Goal: Feedback & Contribution: Contribute content

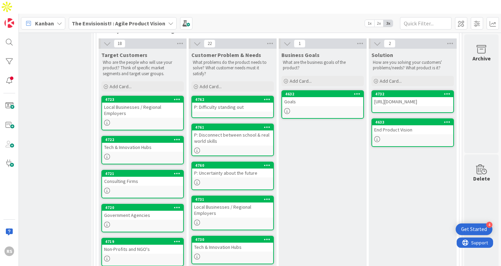
scroll to position [188, 108]
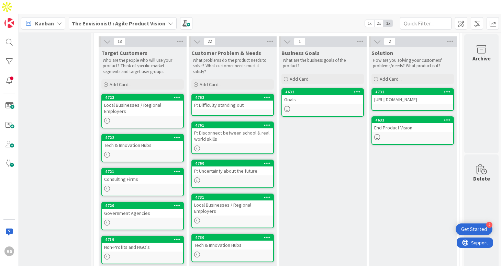
click at [218, 101] on div "P: Difficulty standing out" at bounding box center [232, 105] width 81 height 9
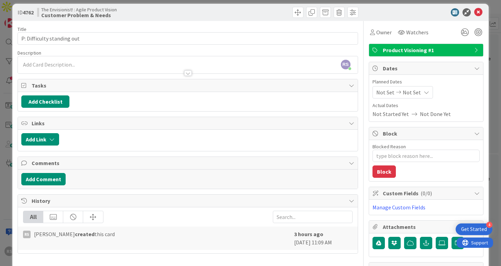
scroll to position [7, 0]
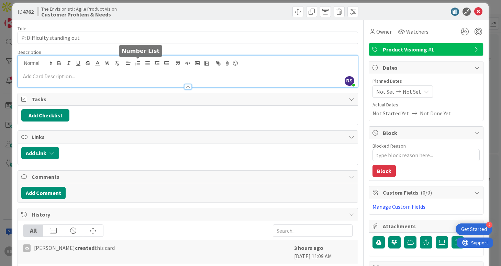
click at [139, 63] on div "RS [PERSON_NAME] just joined" at bounding box center [187, 72] width 339 height 32
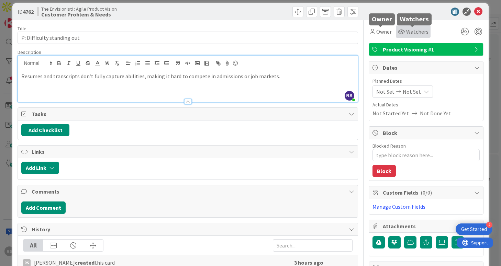
type textarea "x"
click at [316, 95] on div at bounding box center [187, 98] width 339 height 7
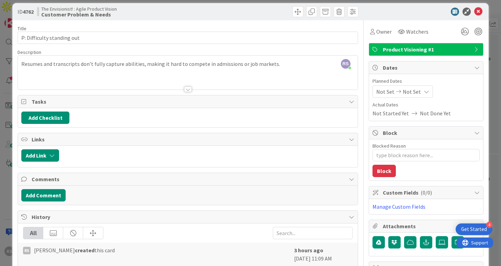
click at [270, 76] on div at bounding box center [187, 81] width 339 height 18
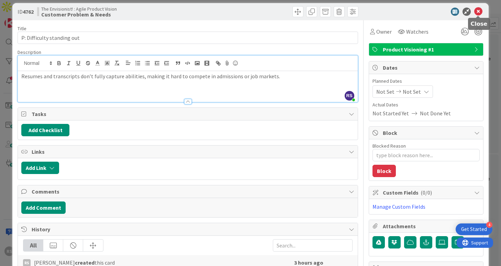
click at [481, 14] on icon at bounding box center [478, 12] width 8 height 8
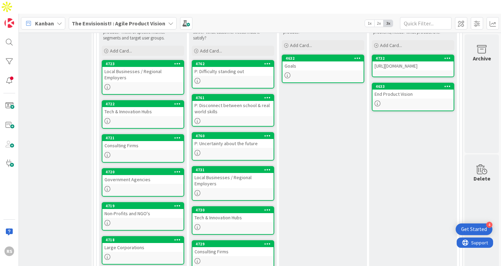
scroll to position [185, 108]
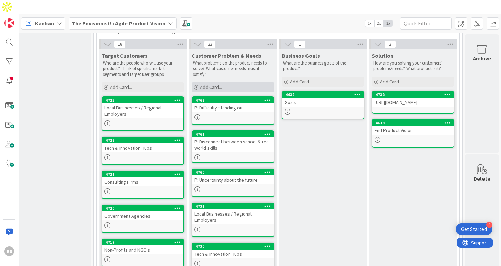
click at [210, 84] on span "Add Card..." at bounding box center [211, 87] width 22 height 6
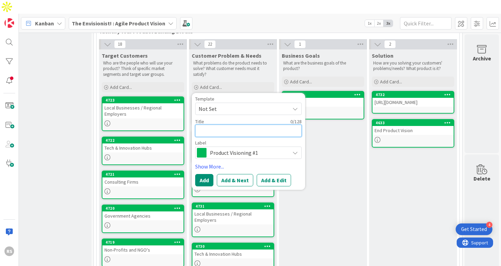
click at [215, 125] on textarea at bounding box center [248, 131] width 106 height 12
click at [232, 125] on textarea at bounding box center [248, 131] width 106 height 12
paste textarea "Limited access to opportunities"
type textarea "Limited access to opportunities"
type textarea "x"
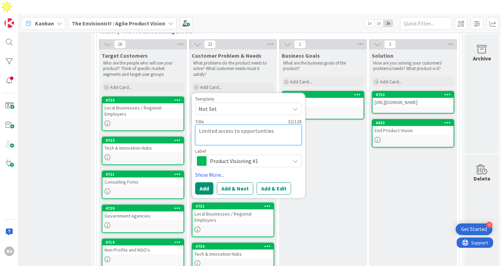
click at [228, 125] on textarea "Limited access to opportunities" at bounding box center [248, 135] width 106 height 21
click at [197, 125] on textarea "Limited access to opportunities" at bounding box center [248, 135] width 106 height 21
type textarea "Limited access to opportunities"
type textarea "x"
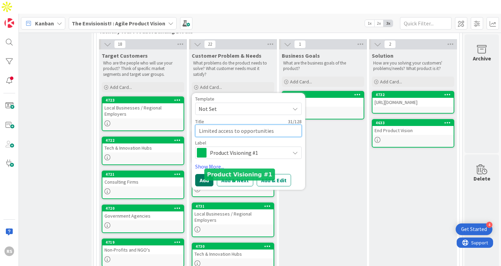
type textarea "Limited access to opportunities"
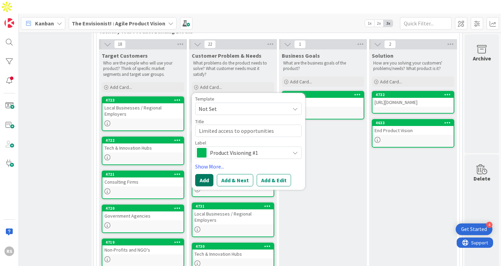
click at [198, 174] on button "Add" at bounding box center [204, 180] width 18 height 12
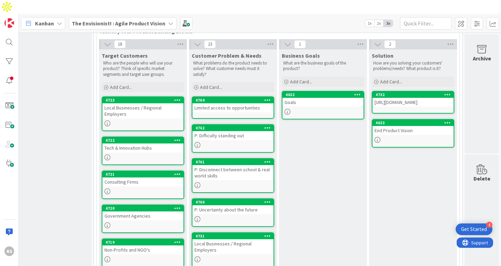
click at [213, 103] on div "Limited access to opportunities" at bounding box center [232, 107] width 81 height 9
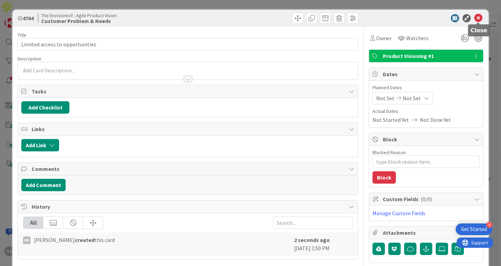
click at [478, 20] on icon at bounding box center [478, 18] width 8 height 8
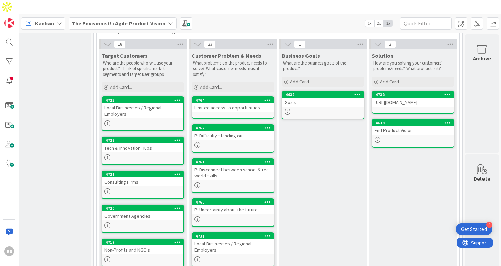
click at [267, 98] on icon at bounding box center [267, 100] width 7 height 5
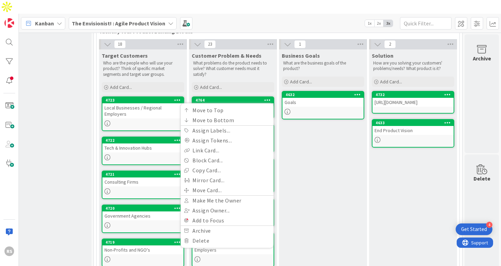
click at [306, 135] on div "Business Goals What are the business goals of the product? Add Card... 4632 Goa…" at bounding box center [323, 257] width 88 height 416
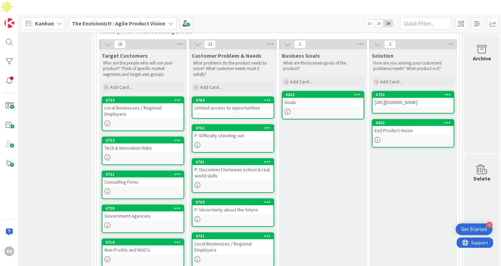
click at [253, 97] on link "4764 Move to Top Move to Bottom Assign Labels... Assign Tokens... Link Card... …" at bounding box center [233, 108] width 82 height 22
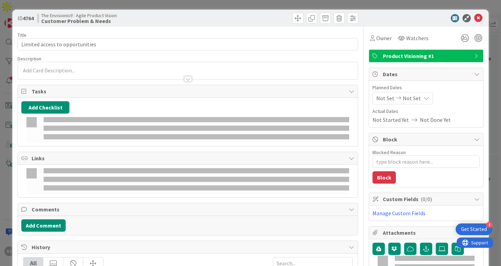
type textarea "x"
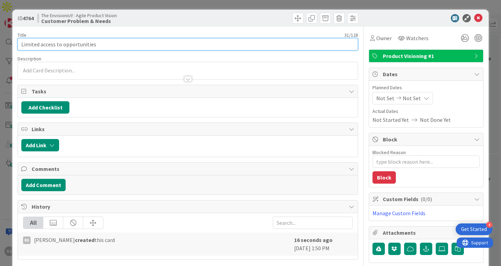
click at [21, 45] on input "Limited access to opportunities" at bounding box center [188, 44] width 340 height 12
type input "PLimited access to opportunities"
type textarea "x"
type input "P:Limited access to opportunities"
type textarea "x"
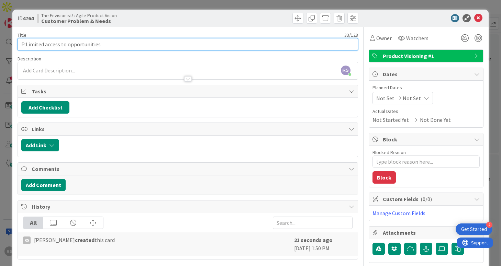
type input "P: Limited access to opportunities"
type textarea "x"
type input "P: Limited access to opportunities"
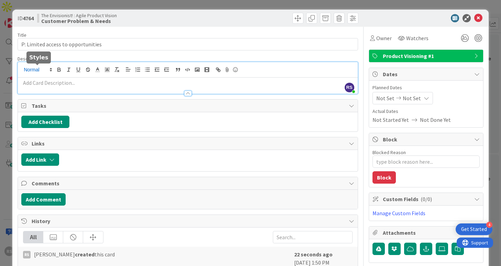
click at [36, 69] on div "RS [PERSON_NAME] just joined" at bounding box center [187, 78] width 339 height 32
click at [76, 91] on div at bounding box center [187, 90] width 339 height 7
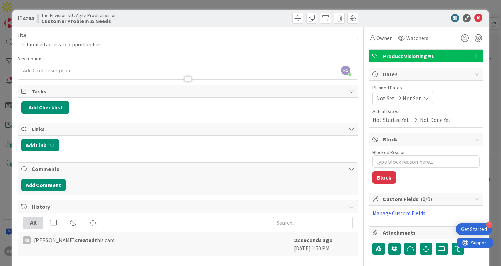
click at [203, 67] on p at bounding box center [187, 71] width 332 height 8
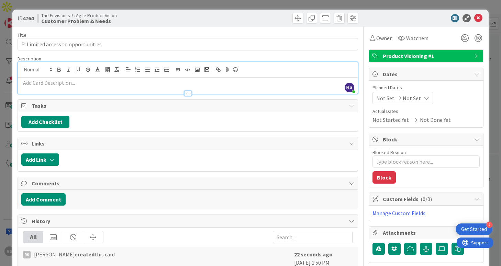
click at [225, 79] on p at bounding box center [187, 83] width 332 height 8
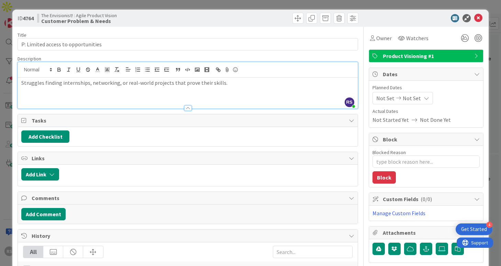
click at [315, 101] on div at bounding box center [187, 104] width 339 height 7
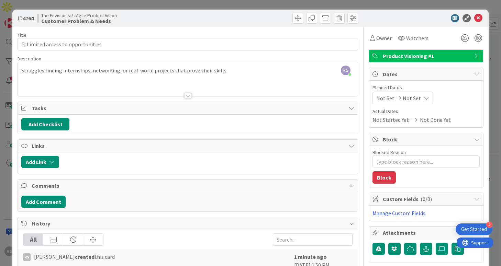
type textarea "x"
click at [477, 20] on icon at bounding box center [478, 18] width 8 height 8
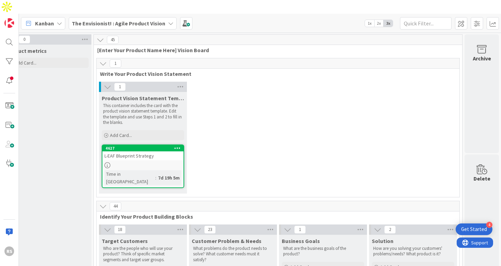
scroll to position [63, 108]
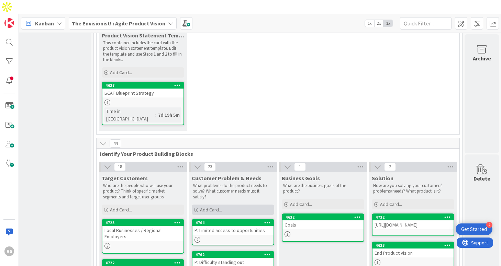
click at [227, 205] on div "Add Card..." at bounding box center [233, 210] width 82 height 10
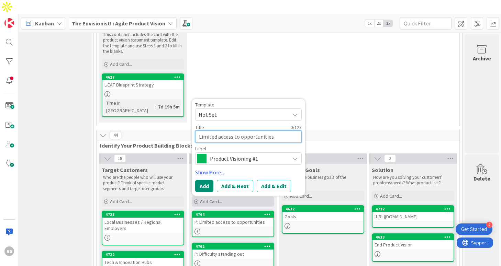
scroll to position [74, 108]
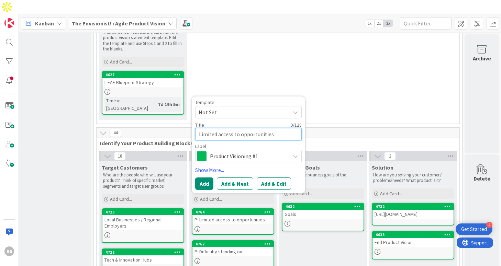
click at [222, 128] on textarea "Limited access to opportunities" at bounding box center [248, 134] width 106 height 12
paste textarea "Low confidence or disengagement"
type textarea "Low confidence or disengagement"
type textarea "x"
type textarea "Low confidence or disengagement"
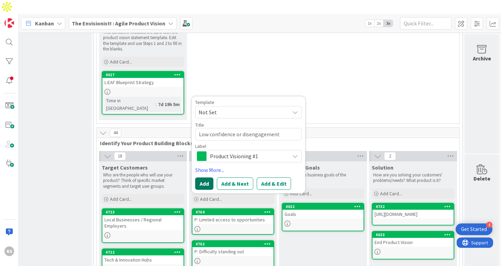
click at [205, 178] on button "Add" at bounding box center [204, 184] width 18 height 12
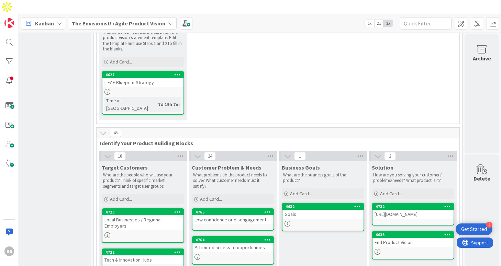
click at [214, 215] on div "Low confidence or disengagement" at bounding box center [232, 219] width 81 height 9
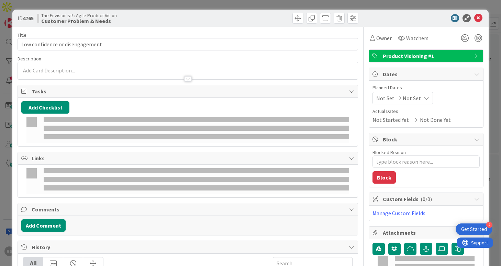
type textarea "x"
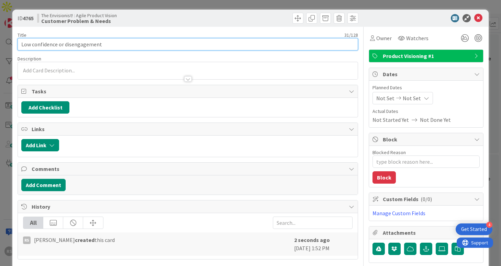
click at [22, 43] on input "Low confidence or disengagement" at bounding box center [188, 44] width 340 height 12
type input "PLow confidence or disengagement"
type textarea "x"
type input "P:Low confidence or disengagement"
type textarea "x"
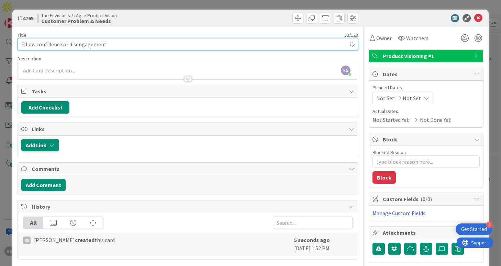
type input "P: Low confidence or disengagement"
type textarea "x"
type input "P: Low confidence or disengagement"
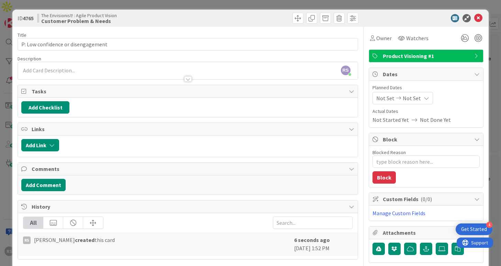
click at [43, 70] on div "RS [PERSON_NAME] just joined" at bounding box center [187, 70] width 339 height 17
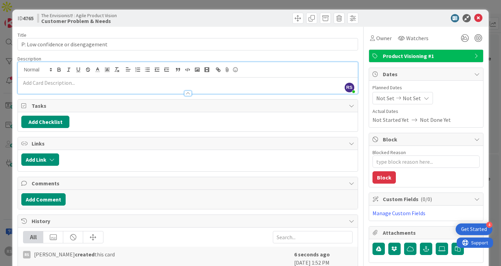
click at [47, 84] on p at bounding box center [187, 83] width 332 height 8
click at [262, 84] on p at bounding box center [187, 83] width 332 height 8
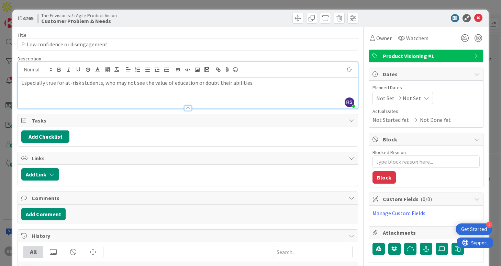
type textarea "x"
click at [187, 95] on div "Especially true for at-risk students, who may not see the value of education or…" at bounding box center [187, 93] width 339 height 31
click at [170, 104] on div at bounding box center [187, 104] width 339 height 7
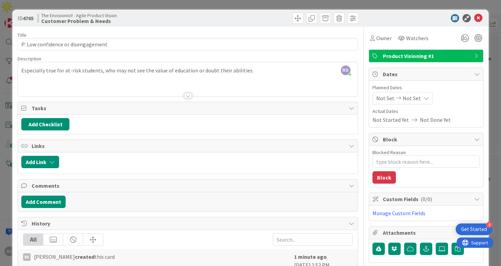
click at [181, 86] on div at bounding box center [187, 88] width 339 height 18
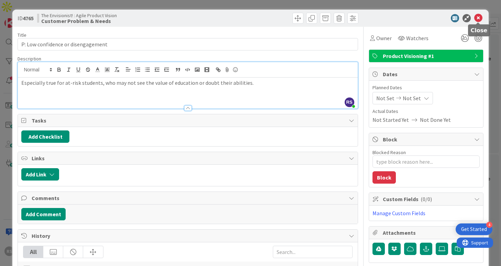
click at [481, 18] on icon at bounding box center [478, 18] width 8 height 8
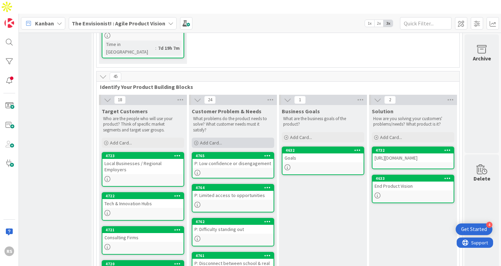
click at [213, 140] on span "Add Card..." at bounding box center [211, 143] width 22 height 6
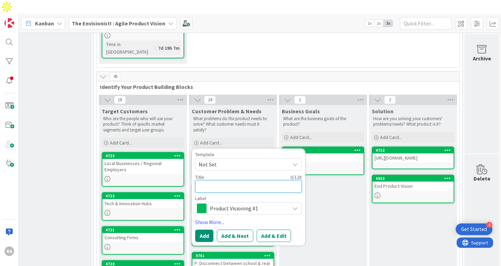
type textarea "P"
type textarea "x"
type textarea "P:"
type textarea "x"
type textarea "P:"
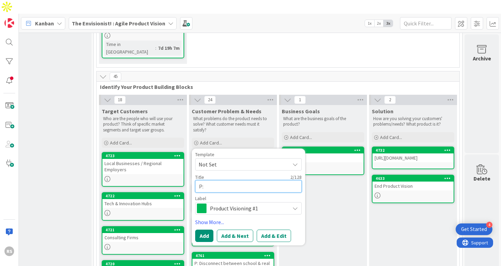
type textarea "x"
paste textarea "Overwhelm & balancing responsibilities"
type textarea "P: Overwhelm & balancing responsibilities"
type textarea "x"
drag, startPoint x: 206, startPoint y: 166, endPoint x: 329, endPoint y: 168, distance: 123.0
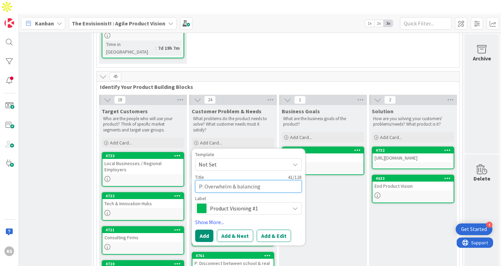
type textarea "P:"
type textarea "x"
click at [246, 180] on textarea "P:" at bounding box center [248, 186] width 106 height 12
paste textarea "Overwhelm & balancing responsibilities"
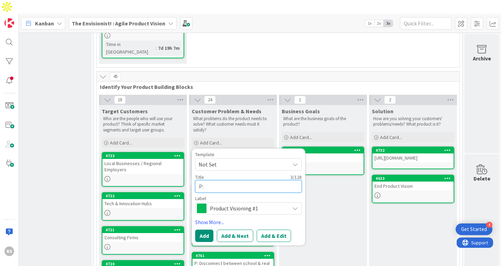
type textarea "P: Overwhelm & balancing responsibilities"
type textarea "x"
type textarea "P: Overwhelm & balancing responsibilities"
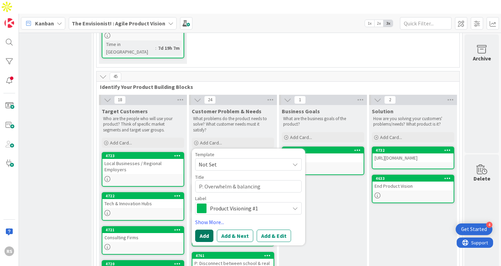
click at [208, 230] on button "Add" at bounding box center [204, 236] width 18 height 12
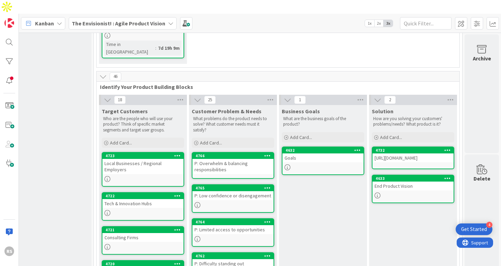
click at [240, 159] on div "P: Overwhelm & balancing responsibilities" at bounding box center [232, 166] width 81 height 15
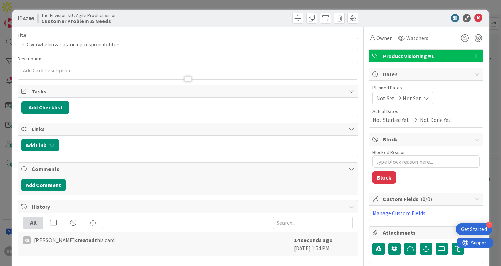
click at [225, 68] on div at bounding box center [187, 70] width 339 height 17
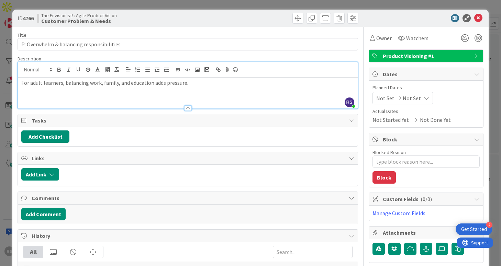
type textarea "x"
click at [214, 97] on div "For adult learners, balancing work, family, and education adds pressure." at bounding box center [187, 93] width 339 height 31
click at [477, 21] on icon at bounding box center [478, 18] width 8 height 8
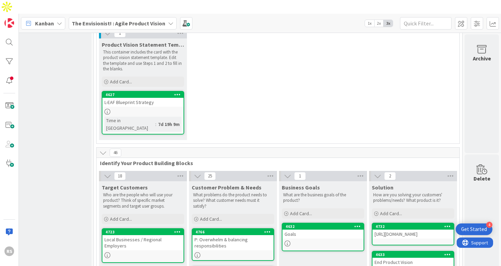
scroll to position [50, 108]
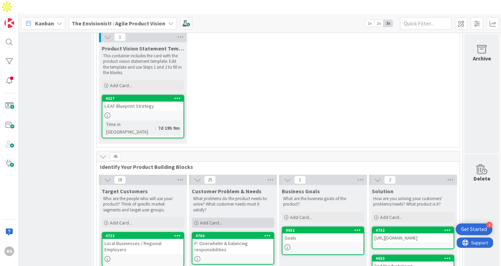
click at [228, 218] on div "Add Card..." at bounding box center [233, 223] width 82 height 10
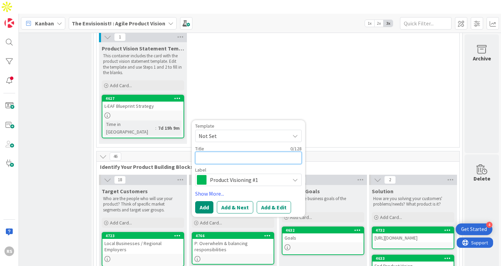
type textarea "N"
type textarea "x"
type textarea "N:"
type textarea "x"
type textarea "N:"
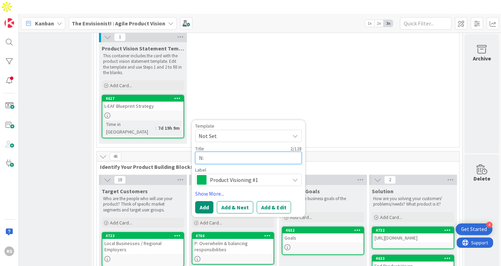
type textarea "x"
type textarea "N: F"
type textarea "x"
type textarea "N: Fu"
type textarea "x"
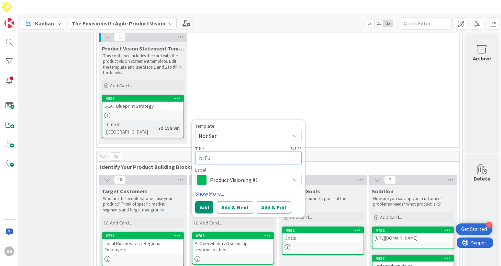
type textarea "N: Fut"
type textarea "x"
type textarea "N: Futu"
type textarea "x"
type textarea "N: Futur"
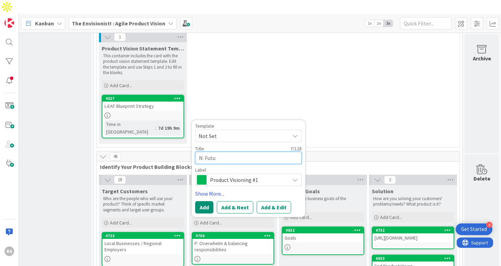
type textarea "x"
type textarea "N: Future"
type textarea "x"
type textarea "N: Future"
type textarea "x"
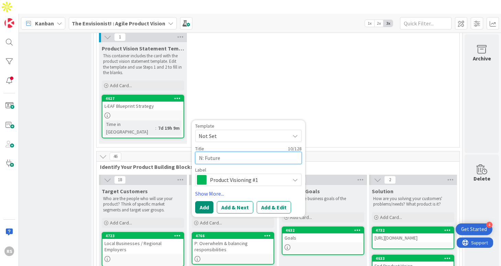
type textarea "N: Future R"
type textarea "x"
type textarea "N: Future Re"
type textarea "x"
type textarea "N: Future Rea"
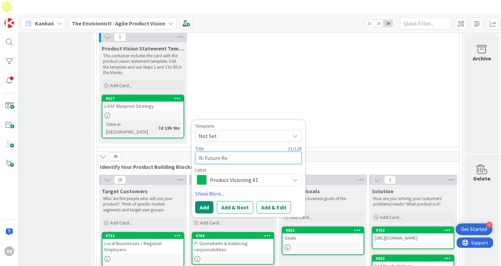
type textarea "x"
type textarea "N: Future Read"
type textarea "x"
type textarea "N: Future Readi"
type textarea "x"
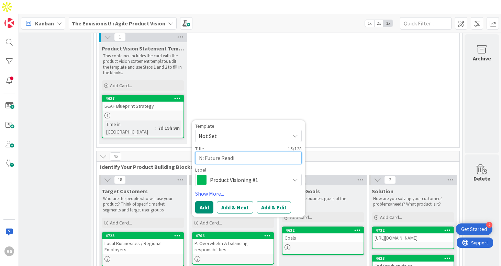
type textarea "N: Future Readin"
type textarea "x"
type textarea "N: Future Readine"
type textarea "x"
type textarea "N: Future Readines"
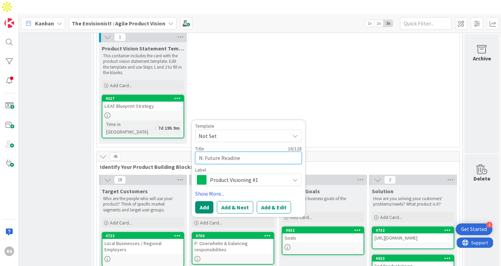
type textarea "x"
type textarea "N: Future Readiness"
type textarea "x"
click at [223, 152] on textarea "N: Future Readiness" at bounding box center [248, 158] width 106 height 12
type textarea "N: Future eadiness"
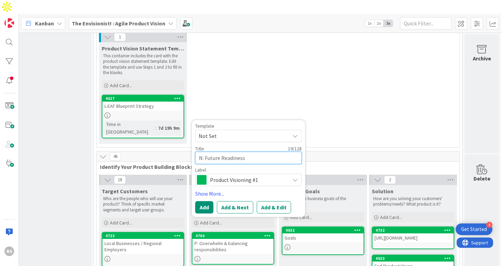
type textarea "x"
type textarea "N: Future readiness"
type textarea "x"
type textarea "N: Future readiness"
click at [202, 201] on button "Add" at bounding box center [204, 207] width 18 height 12
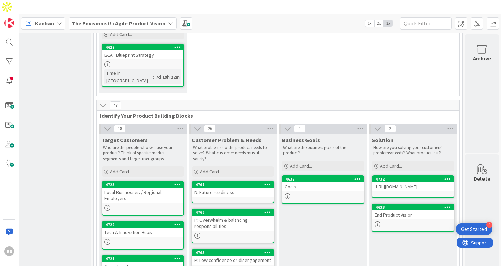
scroll to position [110, 108]
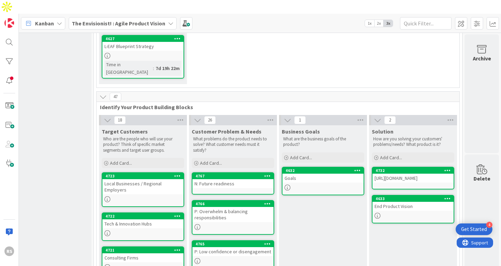
click at [227, 179] on div "N: Future readiness" at bounding box center [232, 183] width 81 height 9
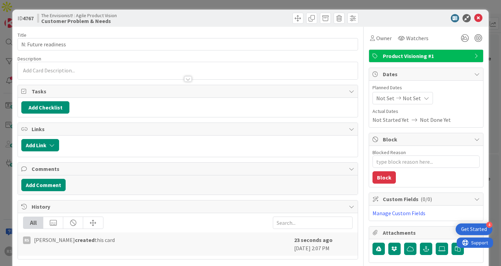
click at [165, 74] on div at bounding box center [187, 75] width 339 height 7
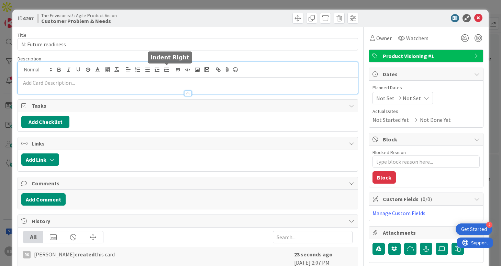
click at [161, 81] on p at bounding box center [187, 83] width 332 height 8
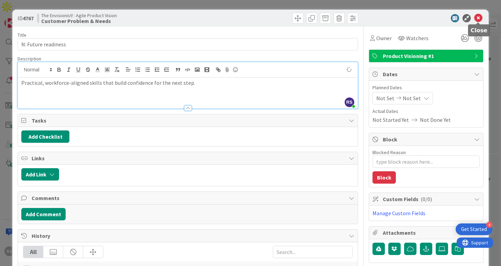
type textarea "x"
click at [477, 17] on icon at bounding box center [478, 18] width 8 height 8
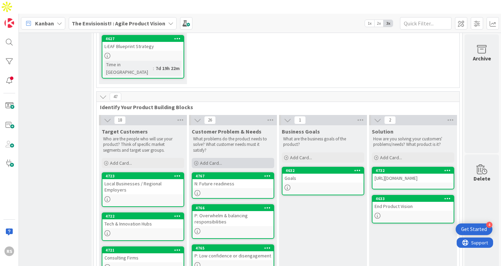
click at [219, 160] on span "Add Card..." at bounding box center [211, 163] width 22 height 6
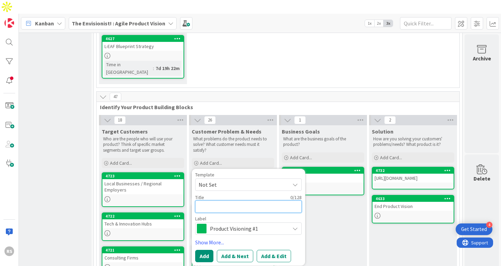
type textarea "N"
type textarea "x"
type textarea "N:"
type textarea "x"
type textarea "N:"
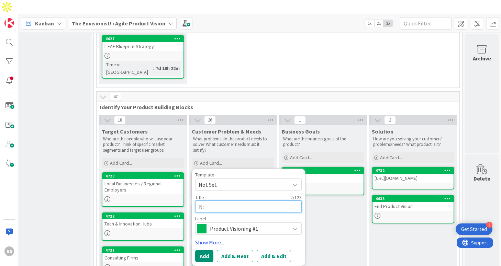
type textarea "x"
type textarea "N: P"
type textarea "x"
type textarea "N: Pr"
type textarea "x"
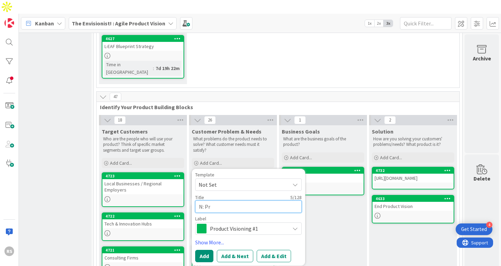
type textarea "N: Pro"
type textarea "x"
type textarea "N: Proo"
type textarea "x"
type textarea "N: Proof"
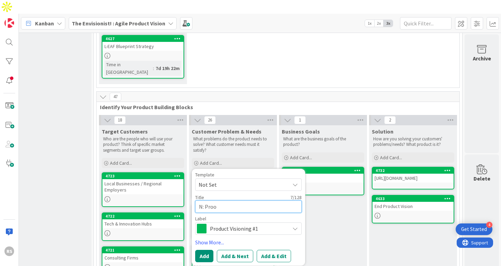
type textarea "x"
type textarea "N: Proof"
type textarea "x"
type textarea "N: Proof o"
type textarea "x"
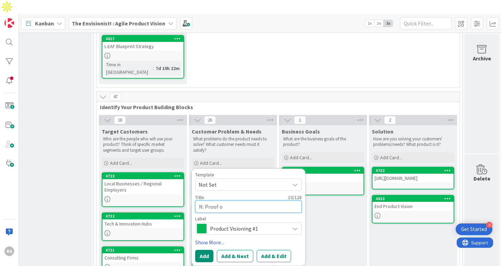
type textarea "N: Proof of"
type textarea "x"
type textarea "N: Proof of"
type textarea "x"
type textarea "N: Proof of a"
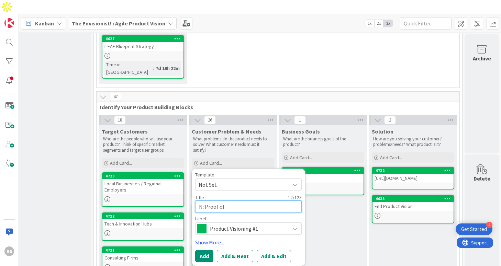
type textarea "x"
type textarea "N: Proof of ab"
type textarea "x"
type textarea "N: Proof of abi"
type textarea "x"
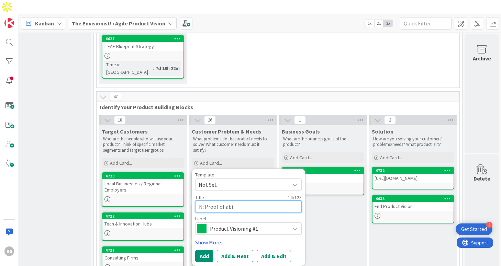
type textarea "N: Proof of abil"
type textarea "x"
type textarea "N: Proof of abili"
type textarea "x"
type textarea "N: Proof of abilit"
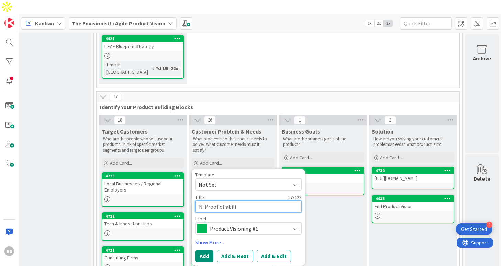
type textarea "x"
type textarea "N: Proof of ability"
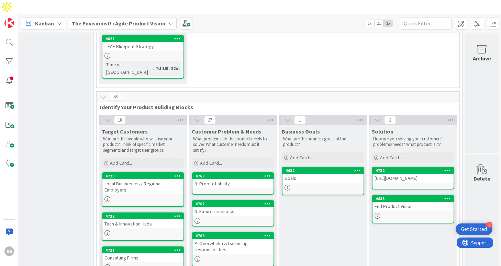
click at [216, 179] on div "N: Proof of ability" at bounding box center [232, 183] width 81 height 9
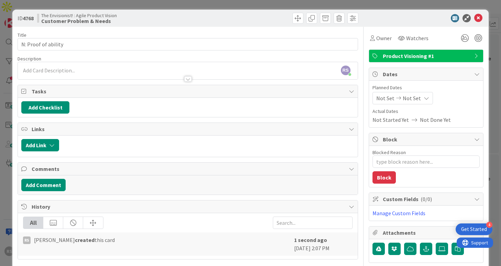
click at [199, 68] on div "RS [PERSON_NAME] just joined" at bounding box center [187, 70] width 339 height 17
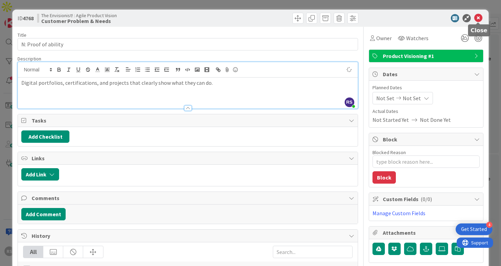
type textarea "x"
click at [476, 18] on icon at bounding box center [478, 18] width 8 height 8
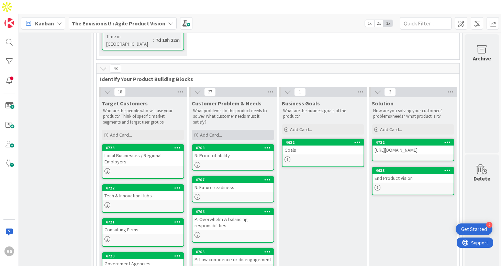
click at [211, 132] on span "Add Card..." at bounding box center [211, 135] width 22 height 6
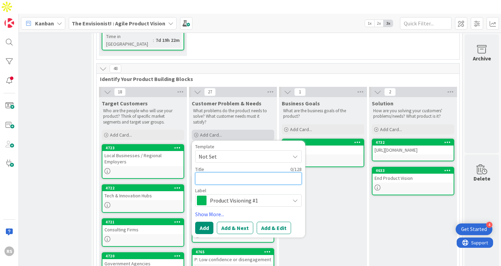
type textarea "N"
type textarea "x"
type textarea "N:"
type textarea "x"
type textarea "N:"
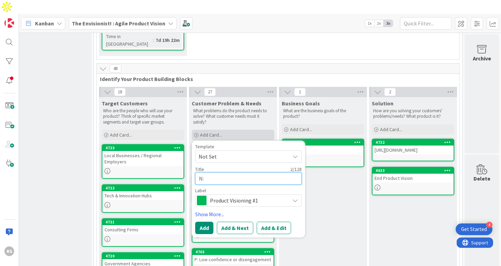
type textarea "x"
type textarea "N: R"
type textarea "x"
type textarea "N: Re"
type textarea "x"
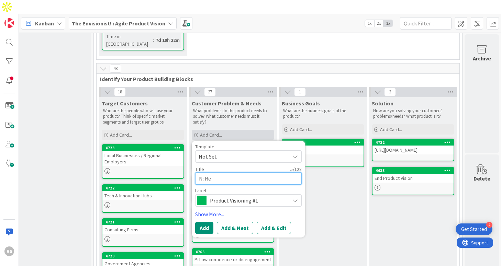
type textarea "N: Rel"
type textarea "x"
type textarea "N: Rele"
type textarea "x"
type textarea "N: Relev"
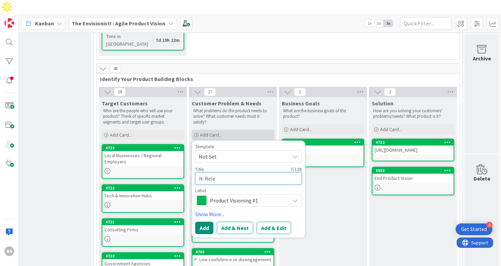
type textarea "x"
type textarea "N: Releva"
type textarea "x"
type textarea "N: Relevan"
type textarea "x"
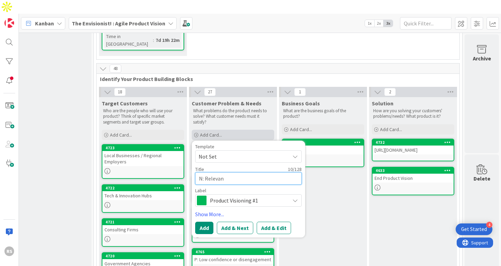
type textarea "N: Relevant"
type textarea "x"
type textarea "N: Relevan"
type textarea "x"
type textarea "N: Relevan,"
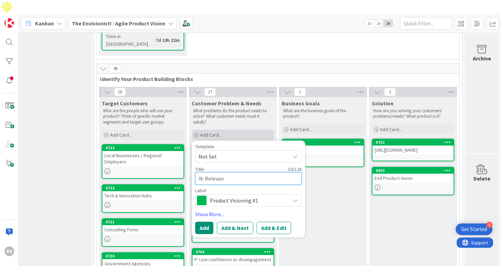
type textarea "x"
type textarea "N: Relevan,"
type textarea "x"
type textarea "N: Relevan, e"
type textarea "x"
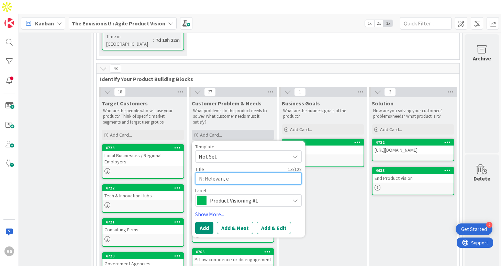
type textarea "N: Relevan, en"
type textarea "x"
type textarea "N: Relevan, eng"
type textarea "x"
type textarea "N: Relevan, enga"
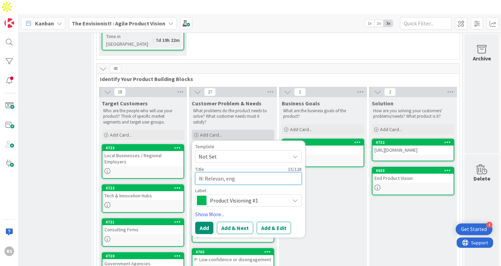
type textarea "x"
type textarea "N: Relevan, engag"
type textarea "x"
type textarea "N: Relevan, engagoi"
type textarea "x"
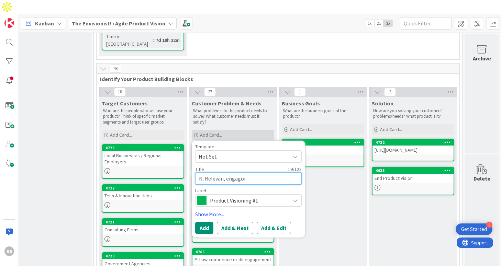
type textarea "N: Relevan, engagoin"
type textarea "x"
type textarea "N: Relevan, engagoing"
type textarea "x"
type textarea "N: Relevan, engagoin"
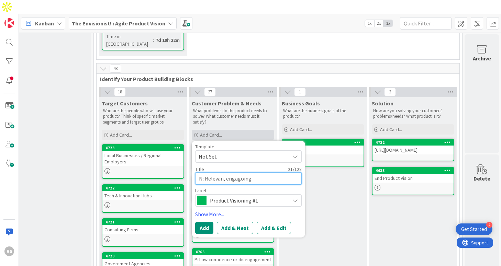
type textarea "x"
type textarea "N: Relevan, engago"
type textarea "x"
type textarea "N: Relevan, engag"
type textarea "x"
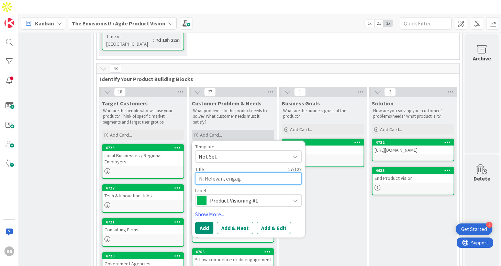
type textarea "N: Relevan, engagi"
type textarea "x"
type textarea "N: Relevan, engagin"
type textarea "x"
type textarea "N: Relevan, engaging"
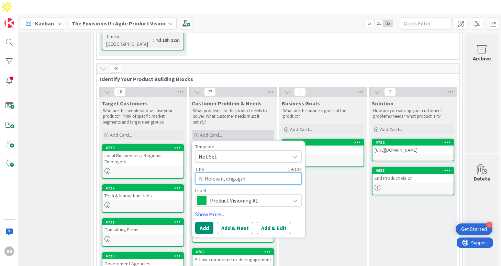
type textarea "x"
type textarea "N: Relevan, engaging"
type textarea "x"
type textarea "N: Relevan, engaging l"
type textarea "x"
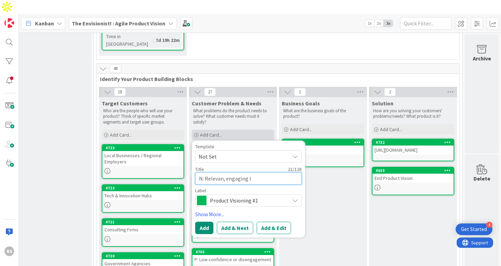
type textarea "N: Relevan, engaging le"
type textarea "x"
type textarea "N: Relevan, engaging lea"
type textarea "x"
type textarea "N: Relevan, engaging [PERSON_NAME]"
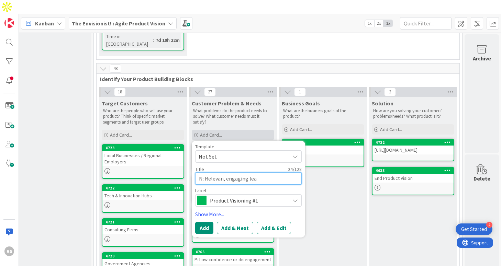
type textarea "x"
type textarea "N: Relevan, engaging learn"
type textarea "x"
type textarea "N: Relevan, engaging learni"
type textarea "x"
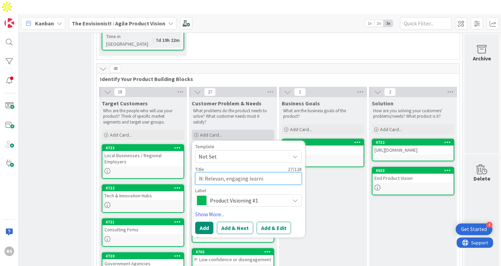
type textarea "N: Relevan, engaging learnin"
type textarea "x"
type textarea "N: Relevan, engaging learning"
type textarea "x"
click at [223, 172] on textarea "N: Relevan, engaging learning" at bounding box center [248, 178] width 106 height 12
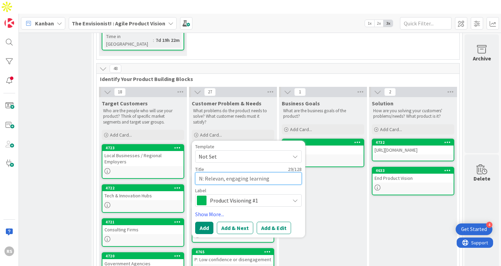
type textarea "N: Relevant, engaging learning"
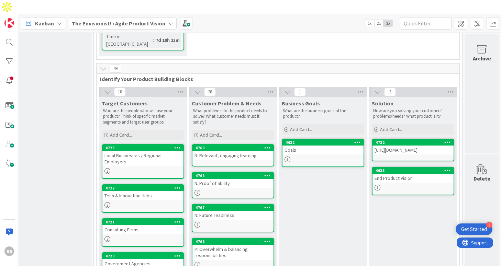
click at [224, 144] on link "4769 N: Relevant, engaging learning" at bounding box center [233, 155] width 82 height 22
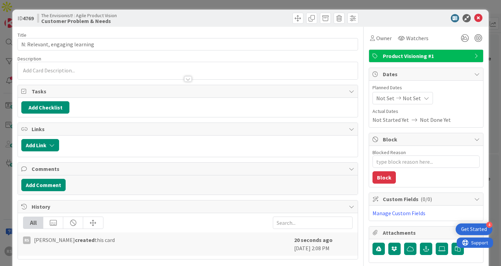
click at [162, 70] on p at bounding box center [187, 71] width 332 height 8
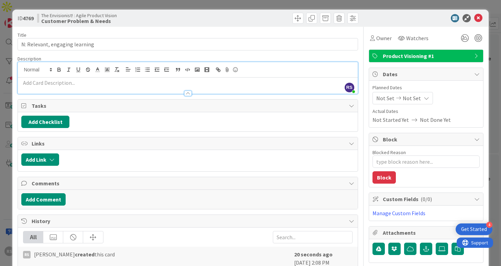
click at [159, 86] on p at bounding box center [187, 83] width 332 height 8
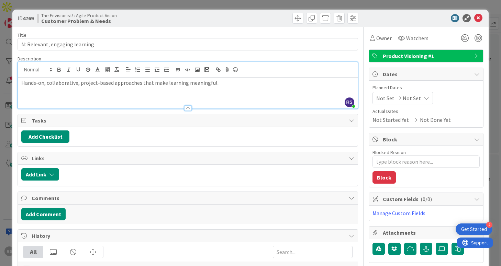
click at [164, 94] on div "Hands-on, collaborative, project-based approaches that make learning meaningful." at bounding box center [187, 93] width 339 height 31
type textarea "x"
click at [477, 21] on icon at bounding box center [478, 18] width 8 height 8
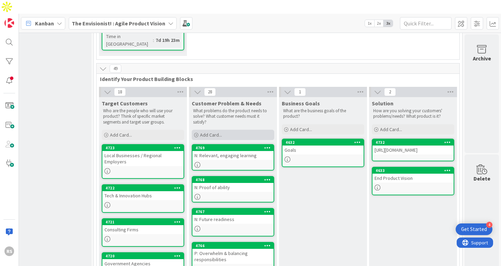
click at [217, 132] on span "Add Card..." at bounding box center [211, 135] width 22 height 6
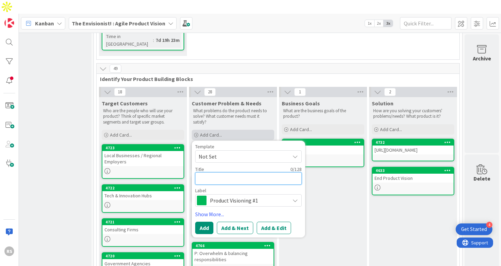
type textarea "N"
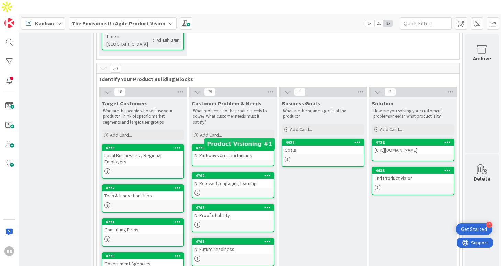
click at [255, 151] on div "N: Pathways & opportunities" at bounding box center [232, 155] width 81 height 9
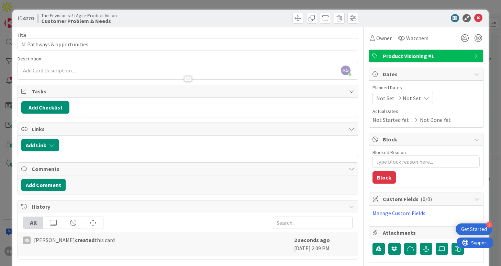
click at [143, 67] on div "RS [PERSON_NAME] just joined" at bounding box center [187, 70] width 339 height 17
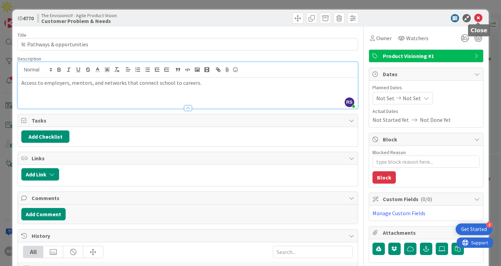
click at [478, 20] on icon at bounding box center [478, 18] width 8 height 8
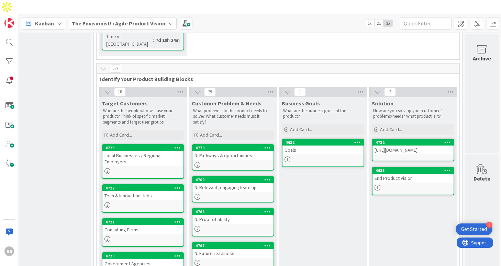
click at [248, 151] on div "N: Pathways & opportunities" at bounding box center [232, 155] width 81 height 9
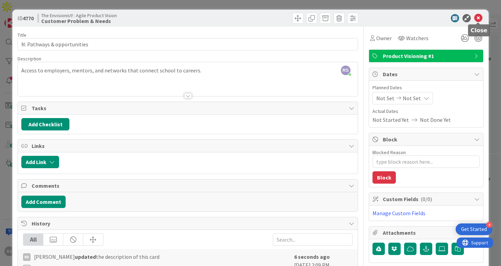
click at [478, 18] on icon at bounding box center [478, 18] width 8 height 8
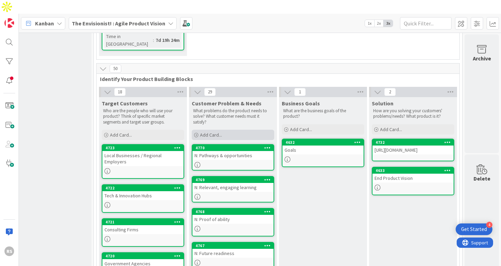
click at [237, 130] on div "Add Card..." at bounding box center [233, 135] width 82 height 10
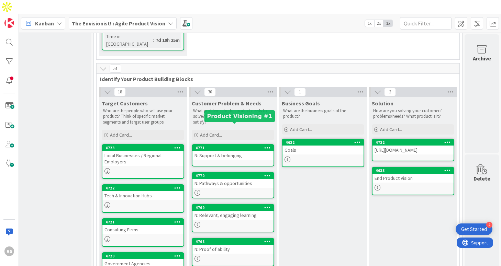
click at [231, 151] on div "N: Support & belonging" at bounding box center [232, 155] width 81 height 9
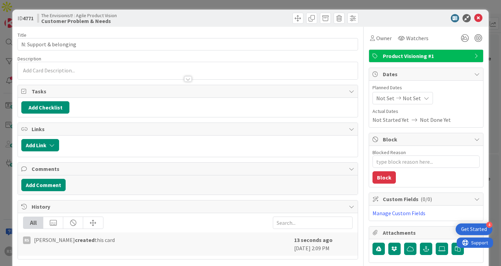
click at [201, 67] on div at bounding box center [187, 70] width 339 height 17
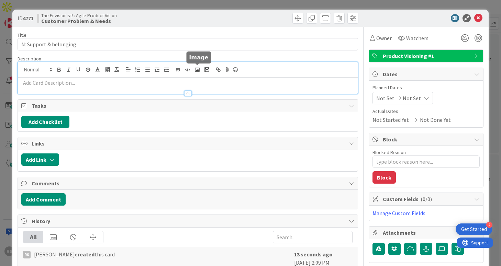
click at [195, 82] on p at bounding box center [187, 83] width 332 height 8
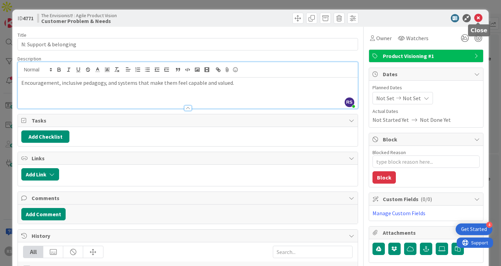
click at [476, 19] on icon at bounding box center [478, 18] width 8 height 8
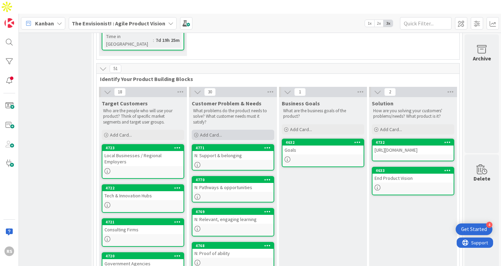
click at [211, 132] on span "Add Card..." at bounding box center [211, 135] width 22 height 6
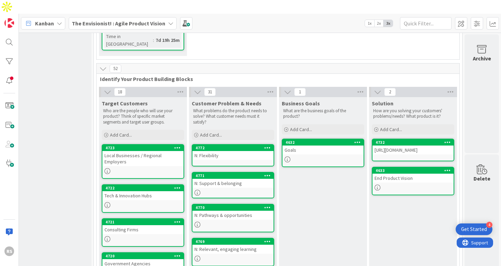
click at [221, 144] on link "4772 N: Flexibility" at bounding box center [233, 155] width 82 height 22
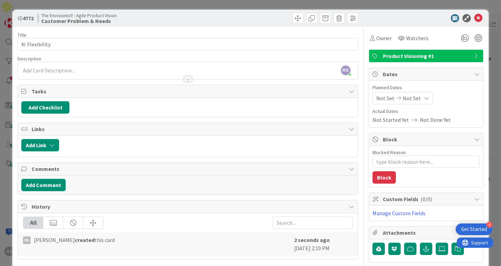
click at [192, 72] on div at bounding box center [187, 75] width 339 height 7
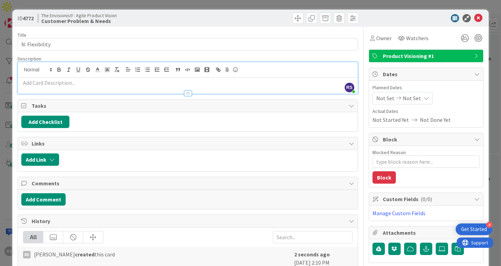
click at [190, 81] on p at bounding box center [187, 83] width 332 height 8
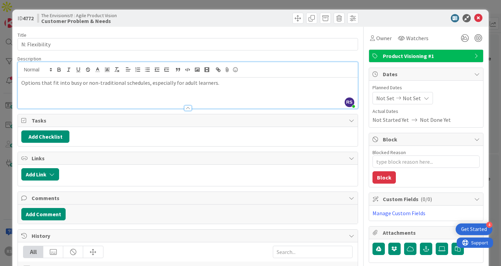
click at [478, 17] on icon at bounding box center [478, 18] width 8 height 8
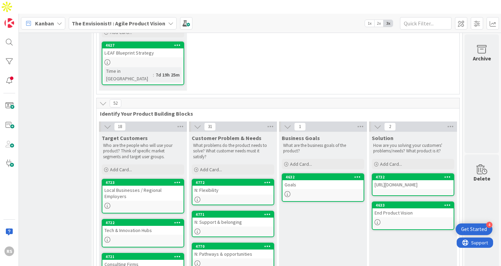
scroll to position [126, 108]
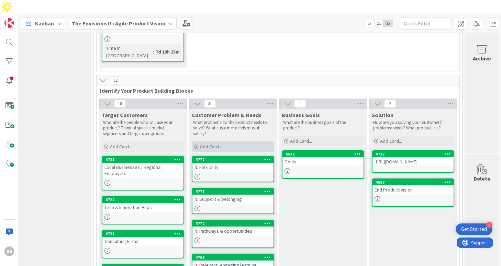
click at [206, 144] on span "Add Card..." at bounding box center [211, 147] width 22 height 6
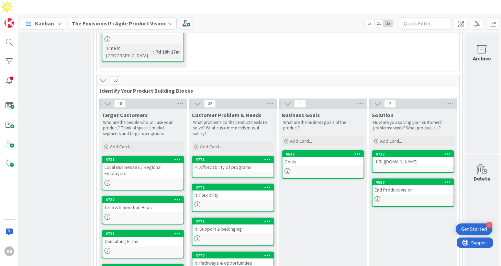
click at [237, 163] on div "P: Affordability of programs" at bounding box center [232, 167] width 81 height 9
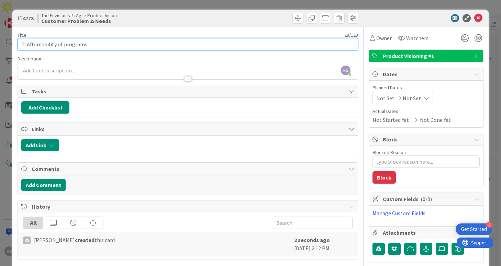
click at [72, 44] on input "P: Affordability of programs" at bounding box center [188, 44] width 340 height 12
drag, startPoint x: 28, startPoint y: 44, endPoint x: 110, endPoint y: 44, distance: 81.4
click at [110, 44] on input "P: Affordability of programs" at bounding box center [188, 44] width 340 height 12
paste input "Financial concern"
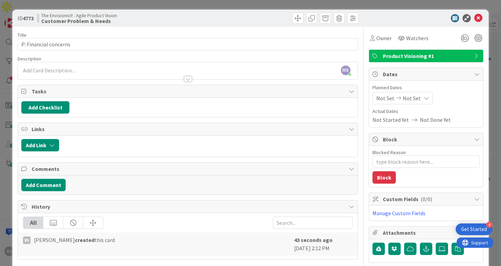
click at [106, 72] on div at bounding box center [187, 75] width 339 height 7
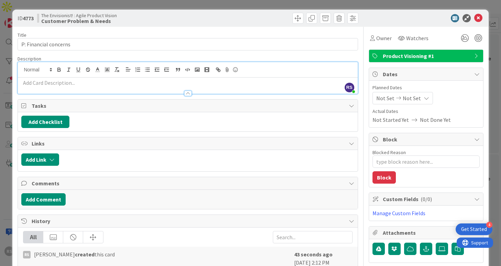
click at [136, 87] on div at bounding box center [187, 90] width 339 height 7
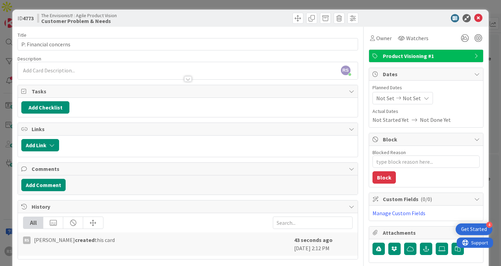
click at [141, 76] on div at bounding box center [187, 75] width 339 height 7
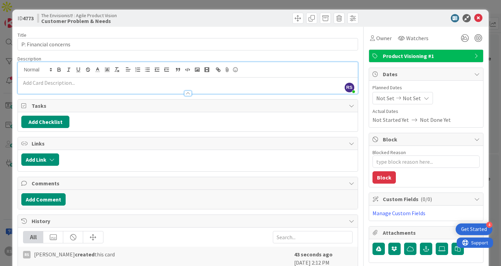
click at [145, 80] on p at bounding box center [187, 83] width 332 height 8
paste div
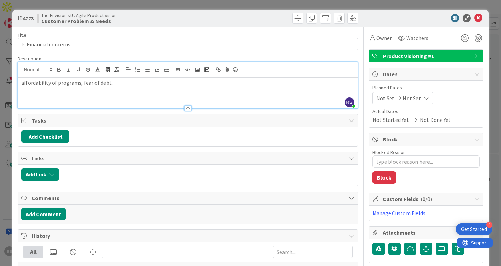
click at [23, 83] on p "affordability of programs, fear of debt." at bounding box center [187, 83] width 332 height 8
click at [479, 18] on icon at bounding box center [478, 18] width 8 height 8
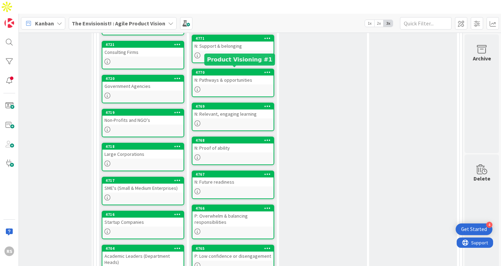
scroll to position [374, 108]
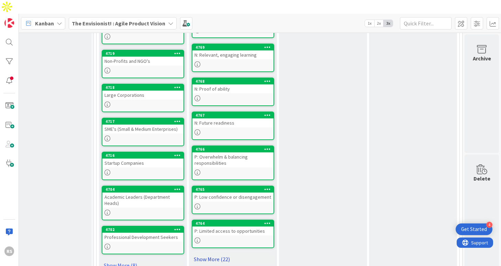
click at [223, 254] on link "Show More (22)" at bounding box center [233, 259] width 82 height 11
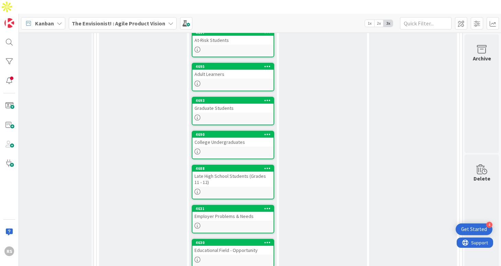
scroll to position [1141, 108]
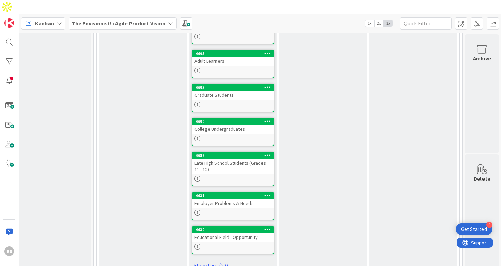
click at [244, 159] on div "Late High School Students (Grades 11 - 12)" at bounding box center [232, 166] width 81 height 15
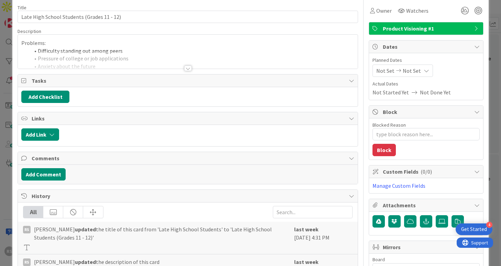
scroll to position [35, 0]
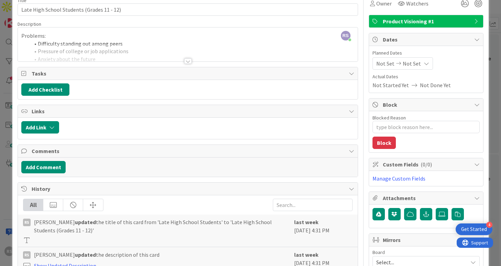
click at [192, 59] on div at bounding box center [187, 53] width 339 height 18
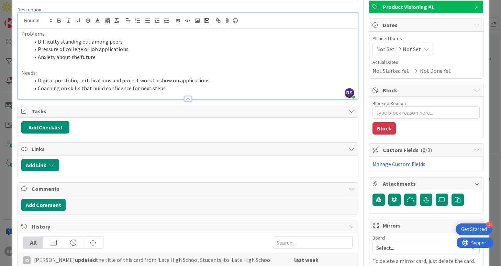
scroll to position [0, 0]
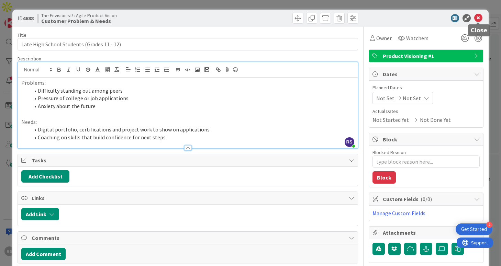
click at [478, 21] on icon at bounding box center [478, 18] width 8 height 8
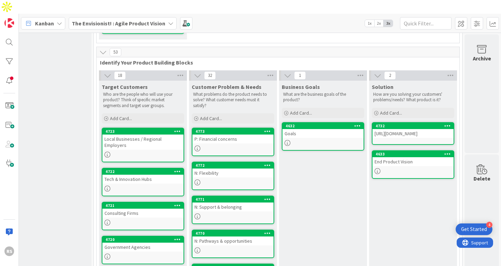
scroll to position [156, 108]
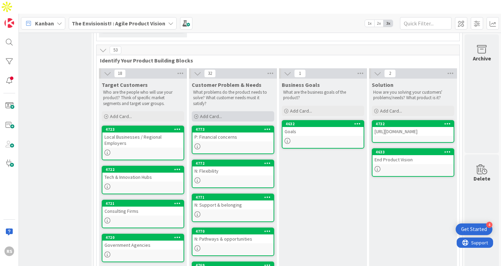
click at [212, 113] on span "Add Card..." at bounding box center [211, 116] width 22 height 6
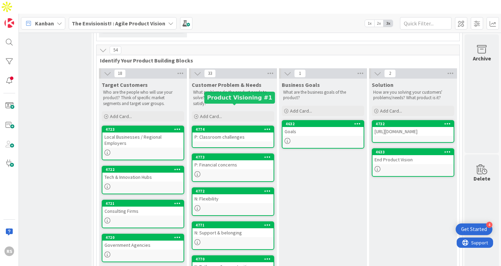
click at [225, 133] on div "P: Classroom challenges" at bounding box center [232, 137] width 81 height 9
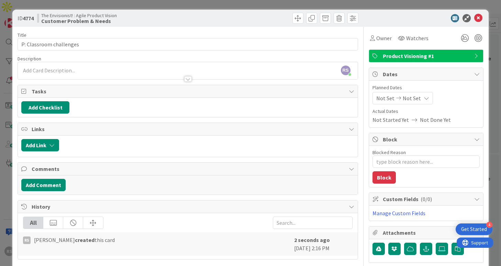
click at [199, 67] on div "RS [PERSON_NAME] just joined" at bounding box center [187, 70] width 339 height 17
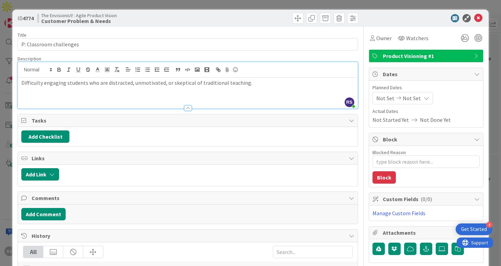
click at [481, 18] on icon at bounding box center [478, 18] width 8 height 8
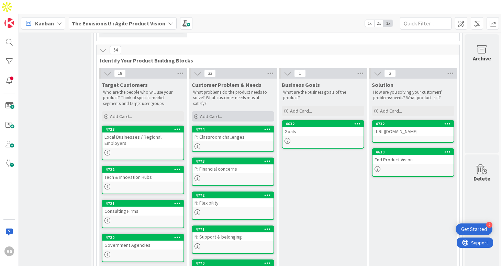
click at [214, 113] on span "Add Card..." at bounding box center [211, 116] width 22 height 6
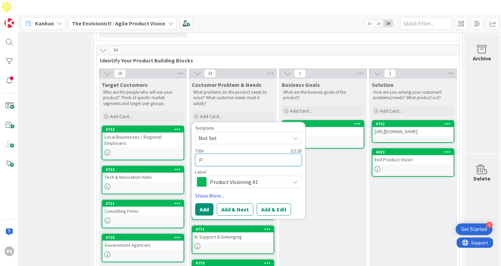
paste textarea "Time & workload pressure"
click at [211, 203] on button "Add" at bounding box center [204, 209] width 18 height 12
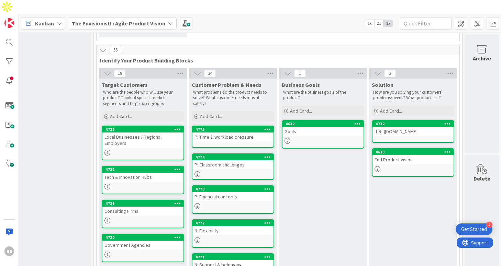
click at [235, 133] on div "P: Time & workload pressure" at bounding box center [232, 137] width 81 height 9
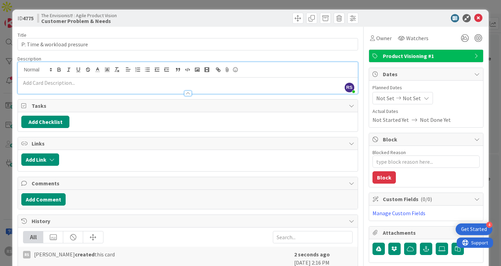
click at [197, 69] on div "RS [PERSON_NAME] just joined" at bounding box center [187, 78] width 339 height 32
click at [197, 82] on p at bounding box center [187, 83] width 332 height 8
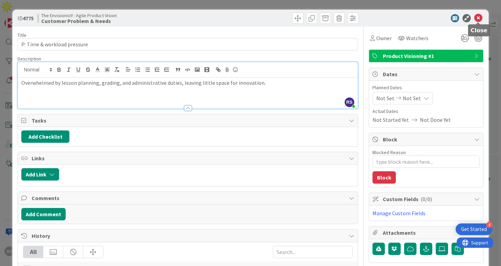
click at [477, 20] on icon at bounding box center [478, 18] width 8 height 8
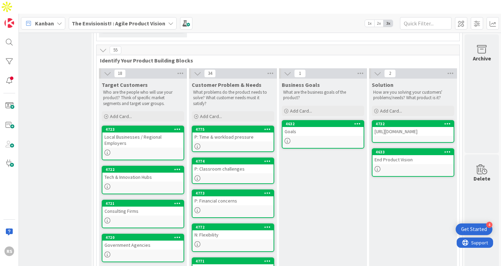
click at [237, 126] on link "4775 P: Time & workload pressure" at bounding box center [233, 139] width 82 height 26
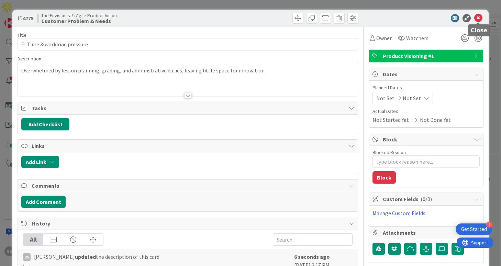
click at [477, 16] on icon at bounding box center [478, 18] width 8 height 8
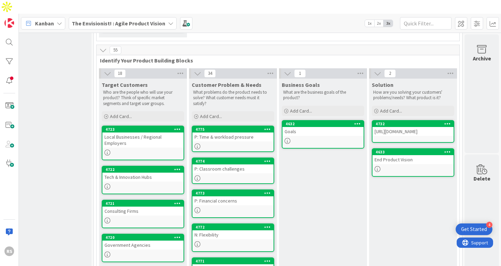
click at [247, 133] on div "P: Time & workload pressure" at bounding box center [232, 137] width 81 height 9
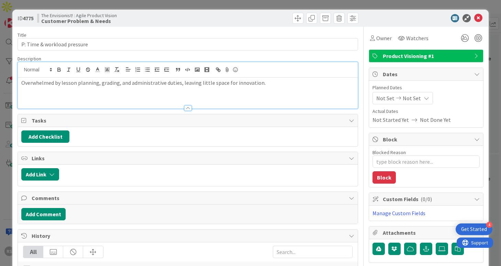
click at [275, 68] on div "Overwhelmed by lesson planning, grading, and administrative duties, leaving lit…" at bounding box center [187, 85] width 339 height 46
click at [478, 15] on icon at bounding box center [478, 18] width 8 height 8
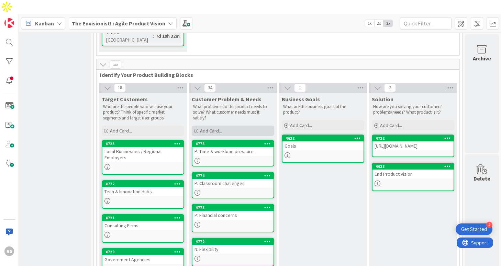
click at [227, 126] on div "Add Card..." at bounding box center [233, 131] width 82 height 10
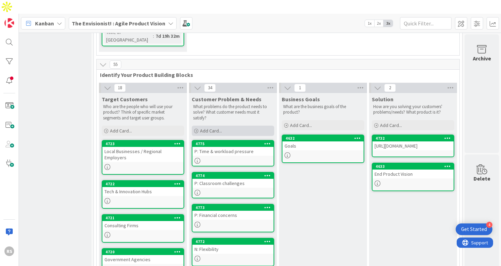
click at [238, 126] on div "Add Card..." at bounding box center [233, 131] width 82 height 10
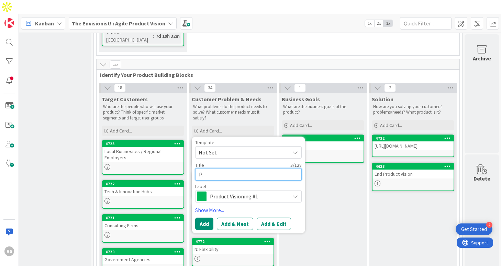
paste textarea "Balancing tradition vs. innovation"
click at [203, 218] on button "Add" at bounding box center [204, 224] width 18 height 12
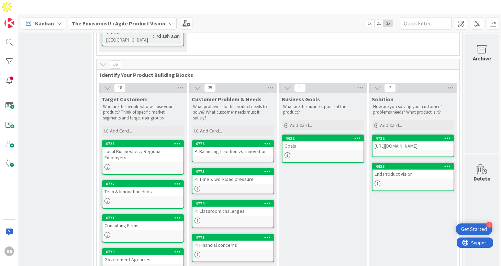
click at [242, 147] on div "P: Balancing tradition vs. innovation" at bounding box center [232, 151] width 81 height 9
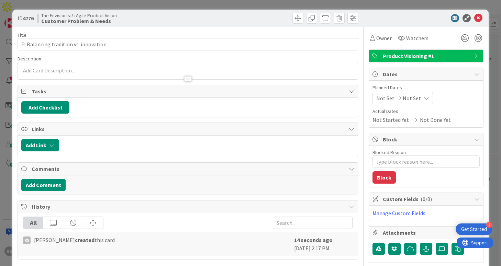
click at [188, 71] on div at bounding box center [187, 70] width 339 height 17
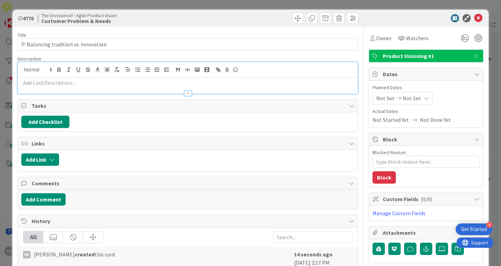
click at [169, 84] on p at bounding box center [187, 83] width 332 height 8
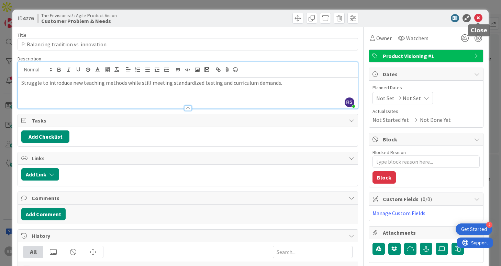
click at [476, 19] on icon at bounding box center [478, 18] width 8 height 8
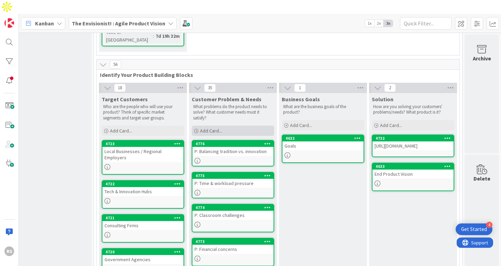
click at [205, 128] on span "Add Card..." at bounding box center [211, 131] width 22 height 6
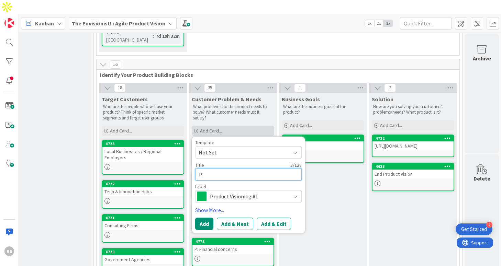
paste textarea "Fear of change or failure"
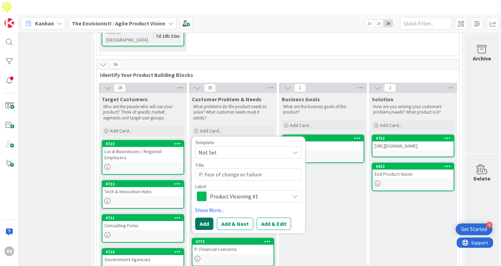
click at [201, 218] on button "Add" at bounding box center [204, 224] width 18 height 12
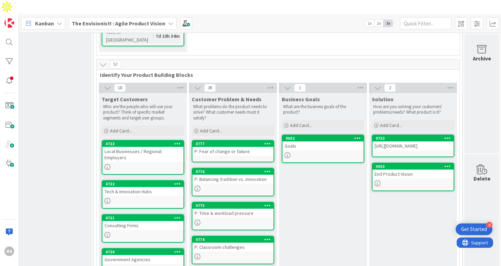
click at [217, 140] on link "4777 P: Fear of change or failure" at bounding box center [233, 151] width 82 height 22
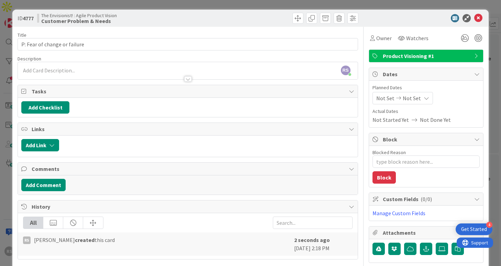
click at [172, 72] on div at bounding box center [187, 75] width 339 height 7
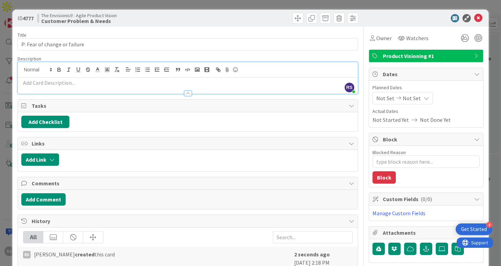
click at [169, 88] on div at bounding box center [187, 90] width 339 height 7
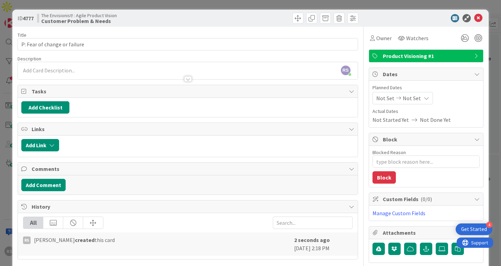
click at [166, 70] on p at bounding box center [187, 71] width 332 height 8
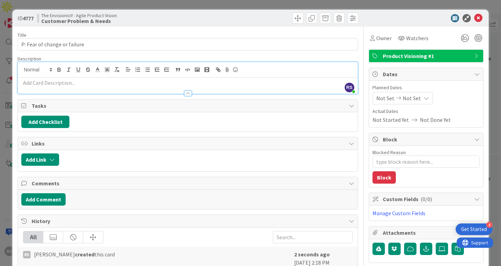
click at [164, 84] on p at bounding box center [187, 83] width 332 height 8
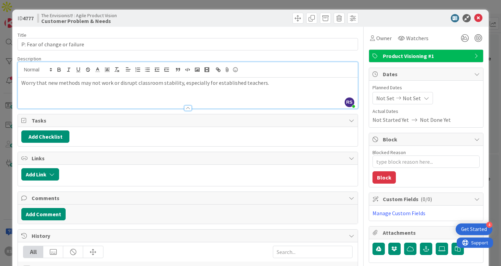
click at [131, 102] on div at bounding box center [187, 104] width 339 height 7
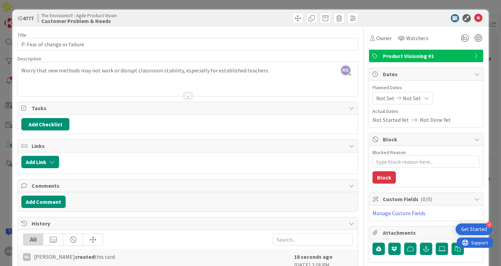
click at [128, 86] on div at bounding box center [187, 88] width 339 height 18
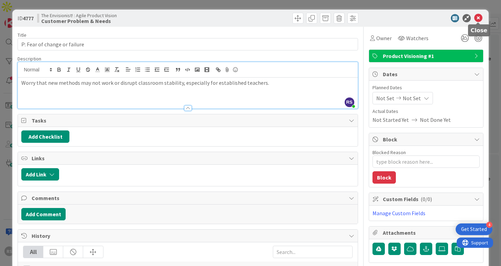
click at [479, 19] on icon at bounding box center [478, 18] width 8 height 8
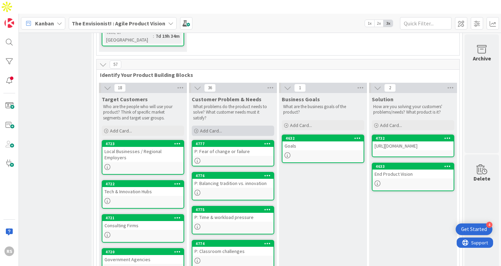
click at [208, 128] on span "Add Card..." at bounding box center [211, 131] width 22 height 6
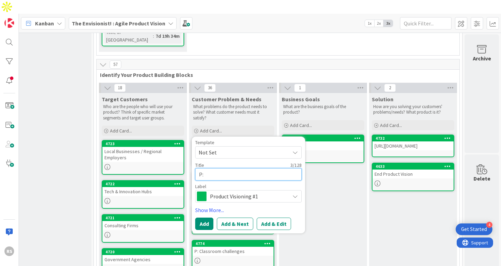
paste textarea "Pressure for measurable results"
click at [206, 218] on button "Add" at bounding box center [204, 224] width 18 height 12
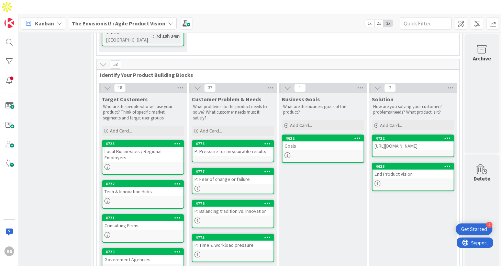
click at [231, 147] on div "P: Pressure for measurable results" at bounding box center [232, 151] width 81 height 9
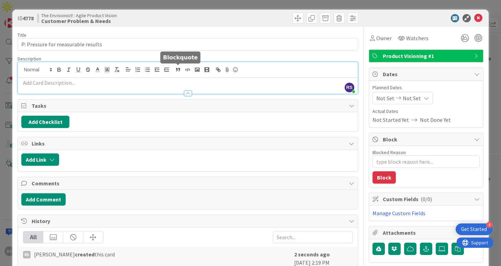
click at [182, 72] on div "Description RS [PERSON_NAME] just joined" at bounding box center [188, 75] width 340 height 38
click at [172, 86] on p at bounding box center [187, 83] width 332 height 8
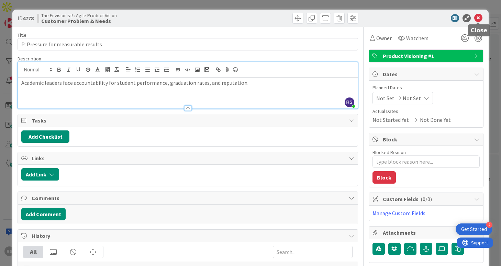
click at [480, 21] on icon at bounding box center [478, 18] width 8 height 8
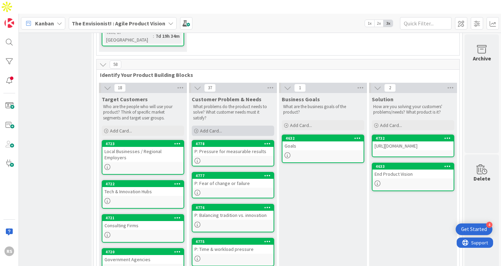
click at [226, 126] on div "Add Card..." at bounding box center [233, 131] width 82 height 10
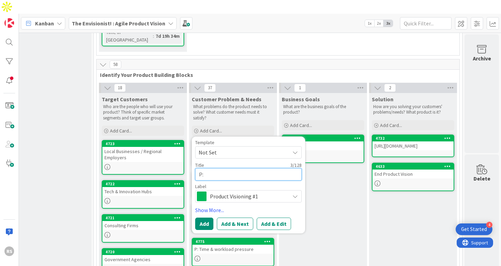
paste textarea "Resource constraints"
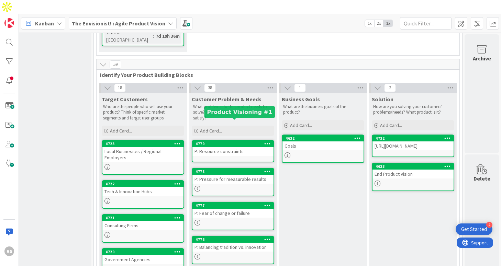
click at [222, 147] on div "P: Resource constraints" at bounding box center [232, 151] width 81 height 9
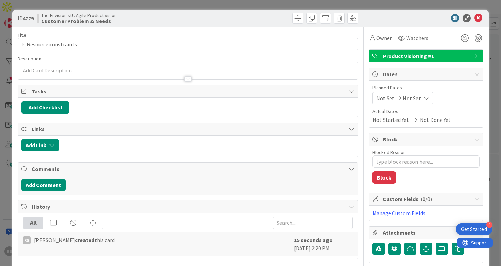
click at [142, 71] on div at bounding box center [187, 70] width 339 height 17
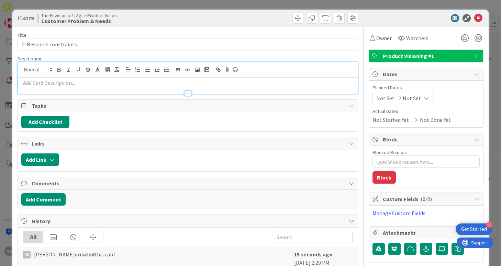
click at [136, 85] on p at bounding box center [187, 83] width 332 height 8
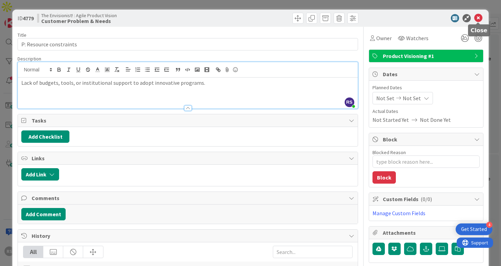
click at [477, 20] on icon at bounding box center [478, 18] width 8 height 8
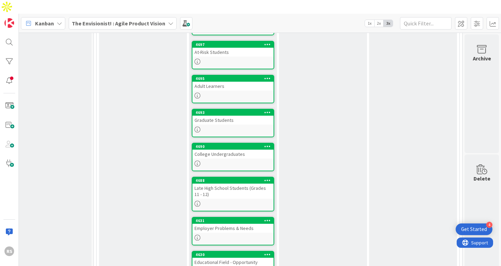
scroll to position [1343, 108]
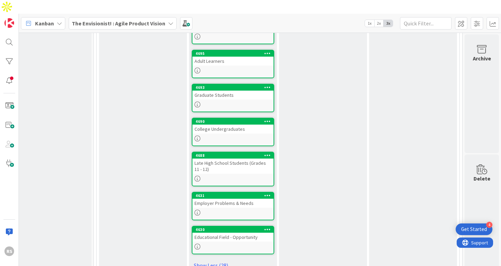
click at [264, 227] on icon at bounding box center [267, 229] width 7 height 5
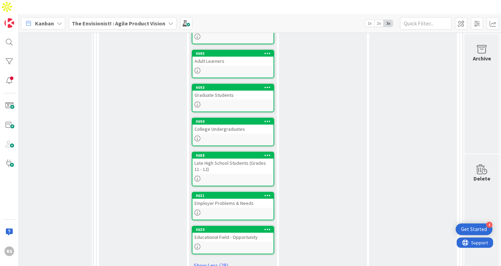
click at [269, 227] on icon at bounding box center [267, 229] width 7 height 5
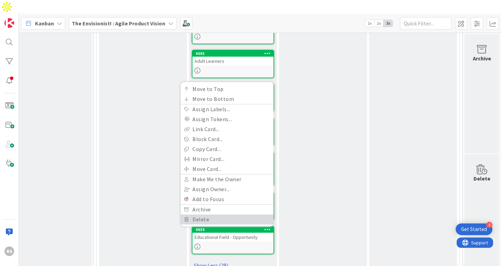
click at [244, 215] on link "Delete" at bounding box center [227, 220] width 93 height 10
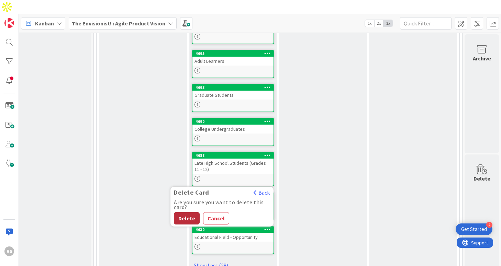
click at [186, 212] on button "Delete" at bounding box center [187, 218] width 26 height 12
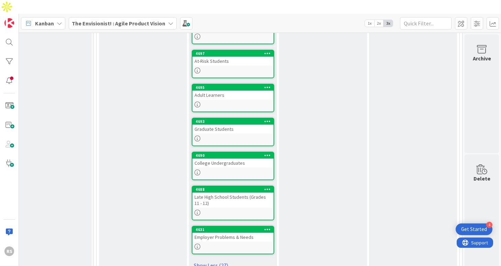
click at [266, 227] on icon at bounding box center [267, 229] width 7 height 5
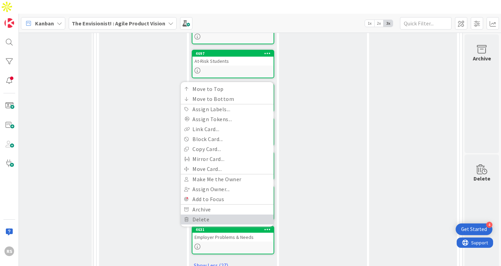
click at [218, 215] on link "Delete" at bounding box center [227, 220] width 93 height 10
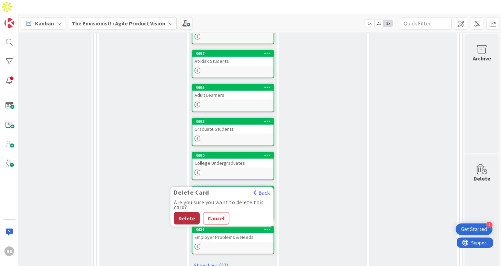
click at [184, 212] on button "Delete" at bounding box center [187, 218] width 26 height 12
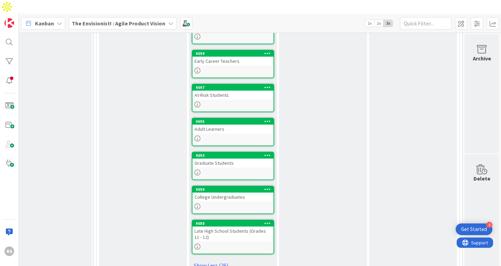
click at [268, 221] on icon at bounding box center [267, 223] width 7 height 5
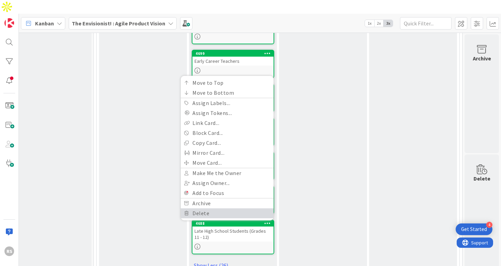
click at [218, 208] on link "Delete" at bounding box center [227, 213] width 93 height 10
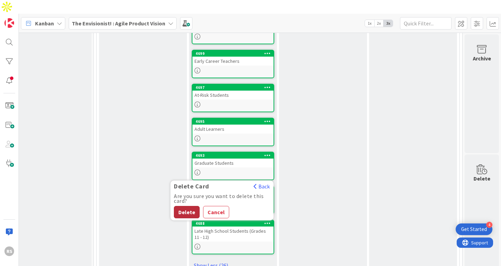
click at [183, 206] on button "Delete" at bounding box center [187, 212] width 26 height 12
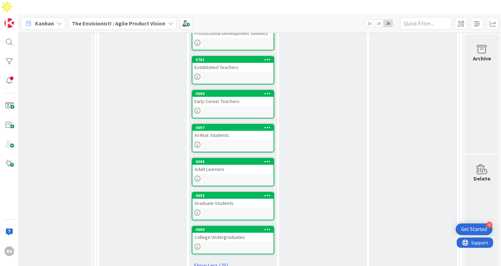
click at [262, 227] on div at bounding box center [267, 229] width 12 height 5
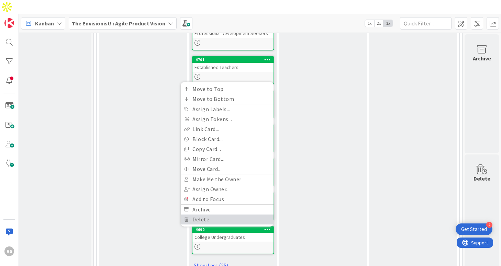
click at [216, 215] on link "Delete" at bounding box center [227, 220] width 93 height 10
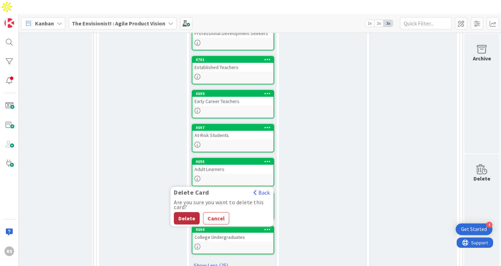
click at [182, 212] on button "Delete" at bounding box center [187, 218] width 26 height 12
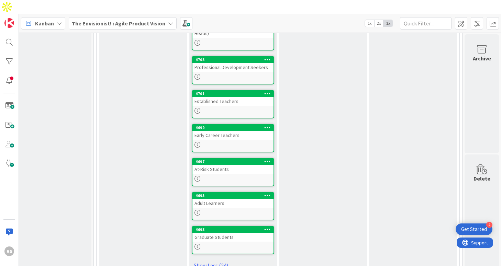
click at [270, 227] on icon at bounding box center [267, 229] width 7 height 5
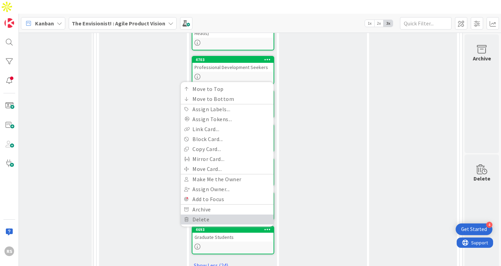
click at [217, 215] on link "Delete" at bounding box center [227, 220] width 93 height 10
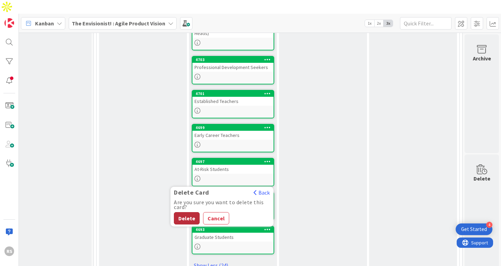
click at [186, 212] on button "Delete" at bounding box center [187, 218] width 26 height 12
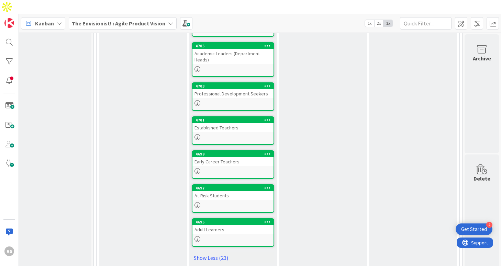
scroll to position [1167, 108]
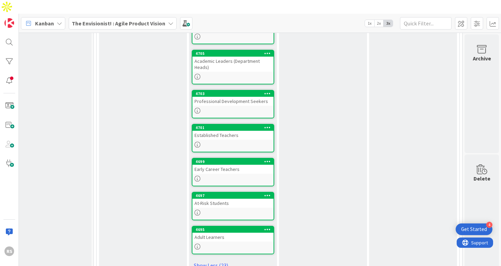
click at [268, 227] on icon at bounding box center [267, 229] width 7 height 5
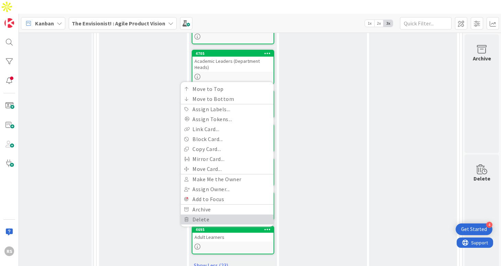
click at [216, 215] on link "Delete" at bounding box center [227, 220] width 93 height 10
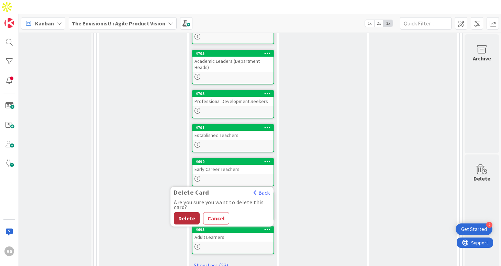
click at [186, 212] on button "Delete" at bounding box center [187, 218] width 26 height 12
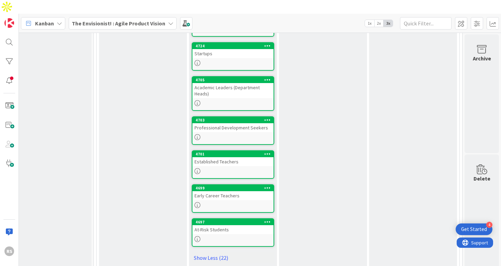
scroll to position [1133, 108]
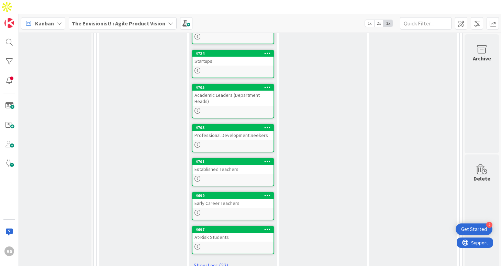
click at [266, 227] on icon at bounding box center [267, 229] width 7 height 5
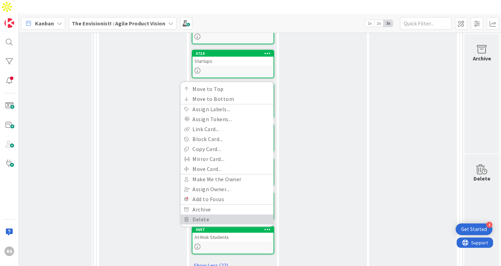
click at [212, 215] on link "Delete" at bounding box center [227, 220] width 93 height 10
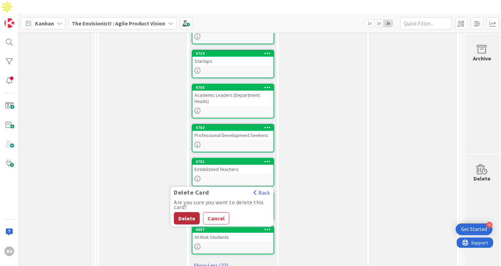
click at [191, 212] on button "Delete" at bounding box center [187, 218] width 26 height 12
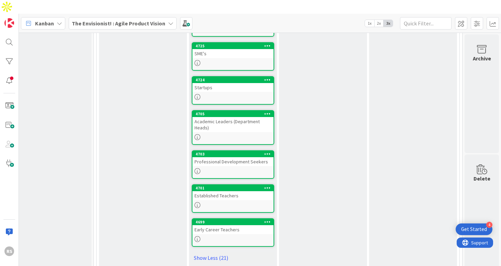
scroll to position [1099, 108]
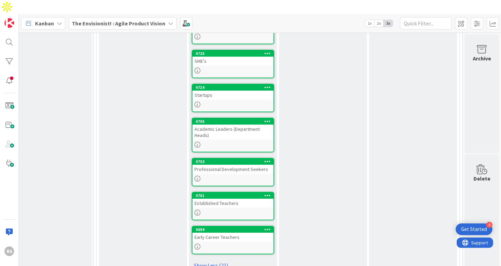
click at [269, 227] on icon at bounding box center [267, 229] width 7 height 5
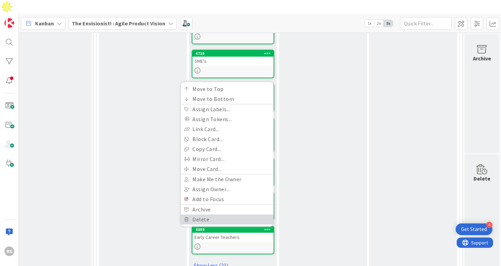
click at [214, 215] on link "Delete" at bounding box center [227, 220] width 93 height 10
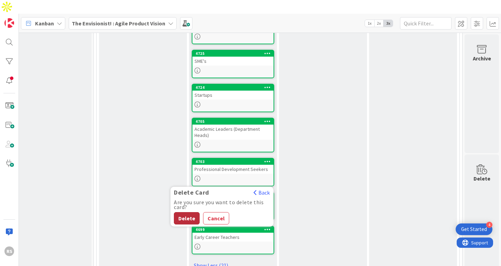
click at [185, 212] on button "Delete" at bounding box center [187, 218] width 26 height 12
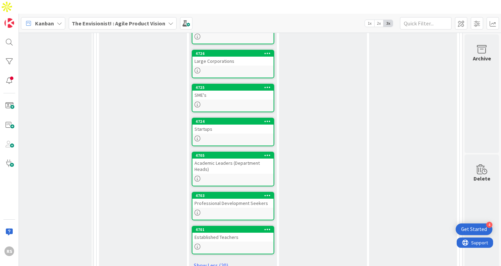
click at [265, 227] on icon at bounding box center [267, 229] width 7 height 5
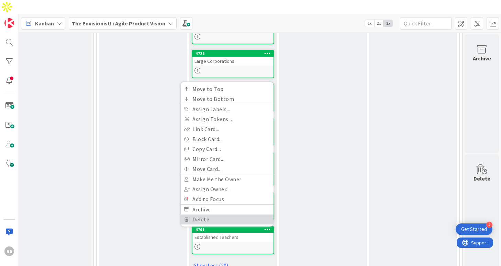
click at [204, 215] on link "Delete" at bounding box center [227, 220] width 93 height 10
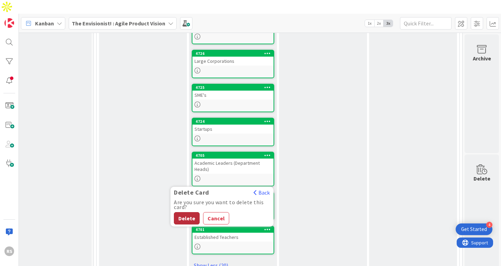
click at [188, 212] on button "Delete" at bounding box center [187, 218] width 26 height 12
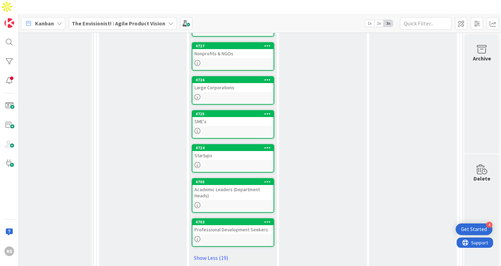
scroll to position [1031, 108]
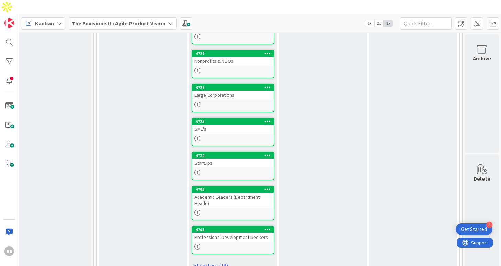
click at [266, 227] on icon at bounding box center [267, 229] width 7 height 5
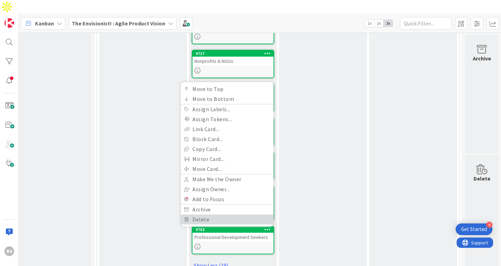
click at [214, 215] on link "Delete" at bounding box center [227, 220] width 93 height 10
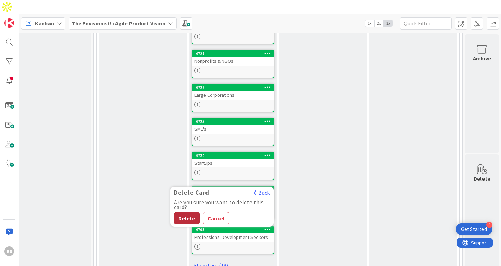
click at [188, 212] on button "Delete" at bounding box center [187, 218] width 26 height 12
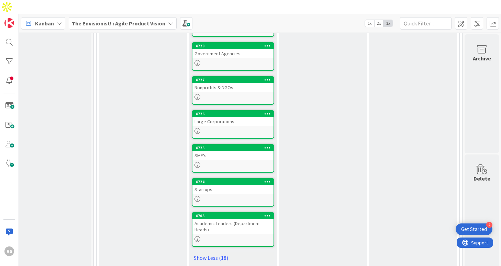
scroll to position [997, 108]
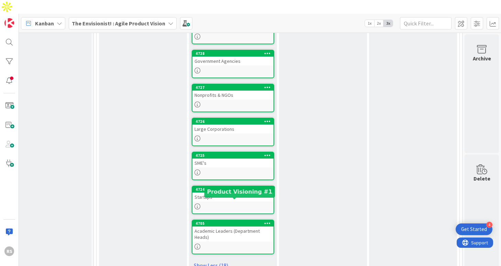
click at [263, 221] on div at bounding box center [267, 223] width 12 height 5
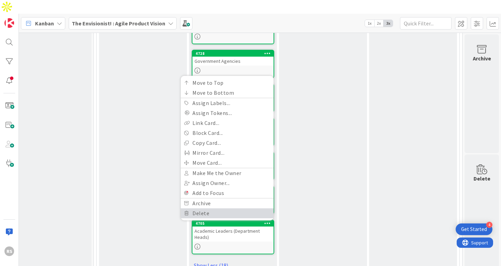
click at [210, 208] on link "Delete" at bounding box center [227, 213] width 93 height 10
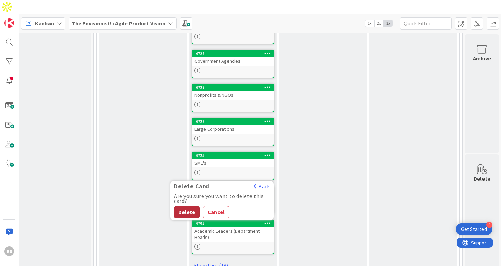
click at [187, 206] on button "Delete" at bounding box center [187, 212] width 26 height 12
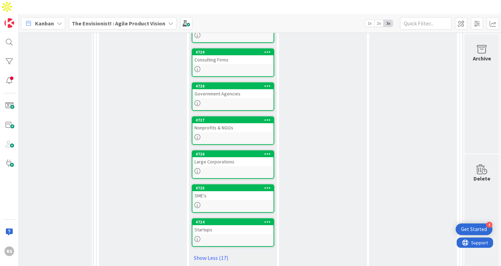
scroll to position [957, 108]
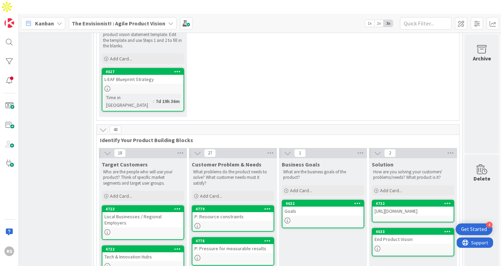
scroll to position [90, 108]
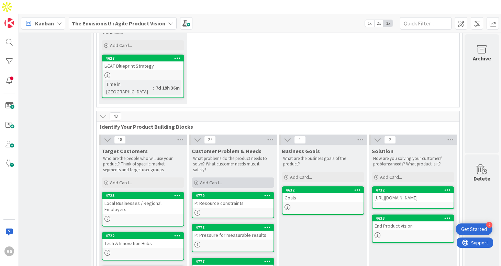
click at [223, 178] on div "Add Card..." at bounding box center [233, 183] width 82 height 10
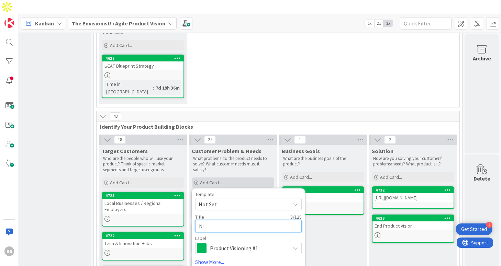
paste textarea "Engaging pedagogy"
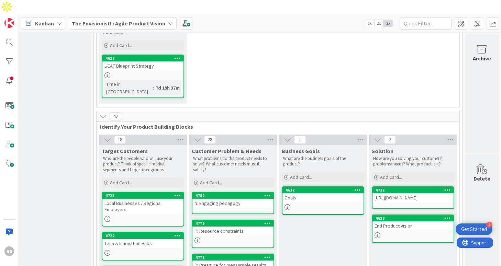
click at [226, 199] on div "N: Engaging pedagogy" at bounding box center [232, 203] width 81 height 9
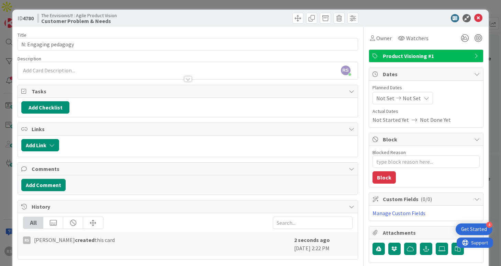
click at [171, 74] on div at bounding box center [187, 75] width 339 height 7
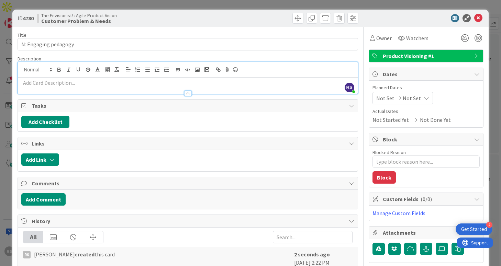
click at [153, 86] on p at bounding box center [187, 83] width 332 height 8
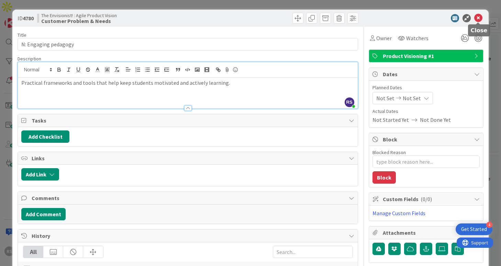
click at [477, 20] on icon at bounding box center [478, 18] width 8 height 8
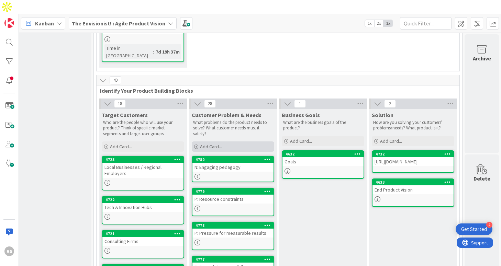
click at [210, 144] on span "Add Card..." at bounding box center [211, 147] width 22 height 6
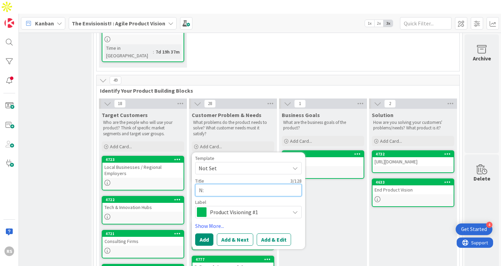
paste textarea "Professional growth"
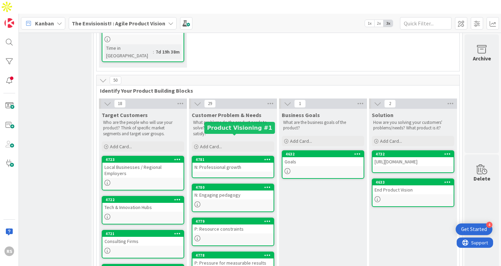
click at [233, 163] on div "N: Professional growth" at bounding box center [232, 167] width 81 height 9
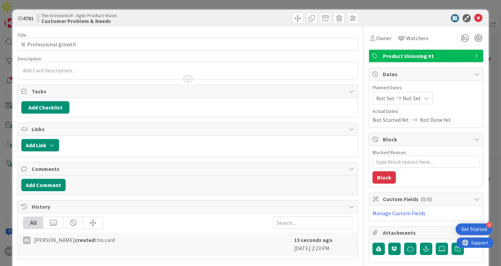
click at [131, 71] on p at bounding box center [187, 71] width 332 height 8
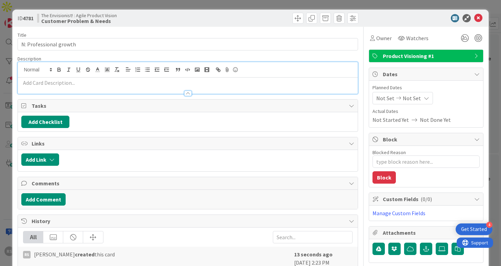
click at [135, 85] on p at bounding box center [187, 83] width 332 height 8
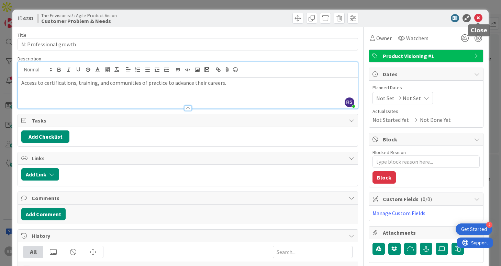
click at [477, 15] on icon at bounding box center [478, 18] width 8 height 8
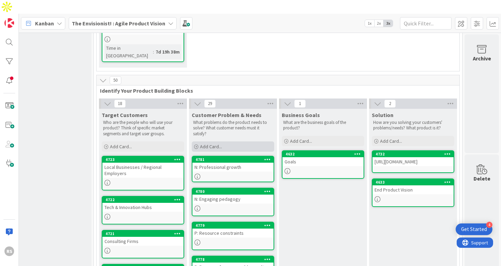
click at [214, 144] on span "Add Card..." at bounding box center [211, 147] width 22 height 6
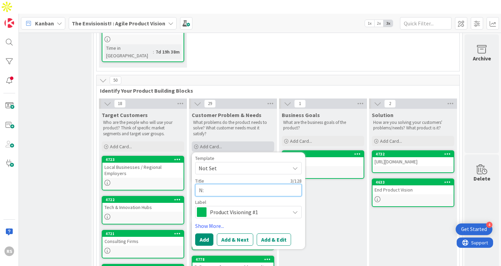
paste textarea "Evidence of success"
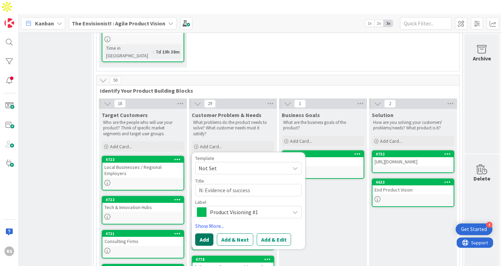
click at [203, 234] on button "Add" at bounding box center [204, 240] width 18 height 12
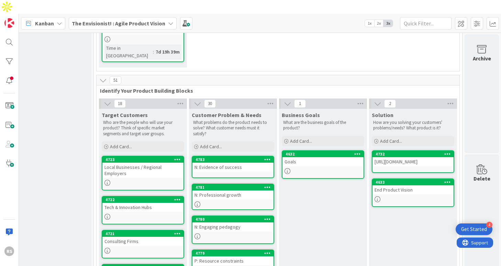
click at [219, 163] on div "N: Evidence of success" at bounding box center [232, 167] width 81 height 9
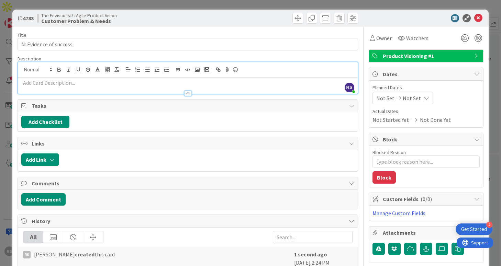
click at [199, 71] on div "RS [PERSON_NAME] just joined" at bounding box center [187, 78] width 339 height 32
click at [190, 82] on p at bounding box center [187, 83] width 332 height 8
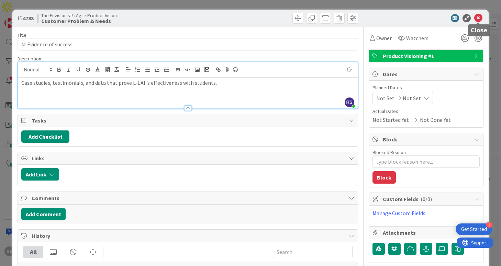
click at [478, 20] on icon at bounding box center [478, 18] width 8 height 8
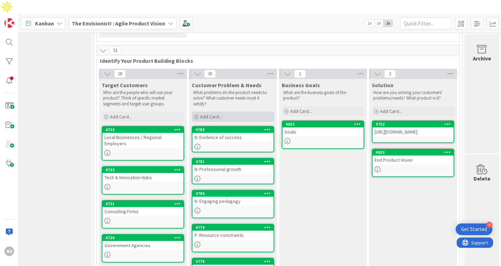
click at [216, 114] on span "Add Card..." at bounding box center [211, 117] width 22 height 6
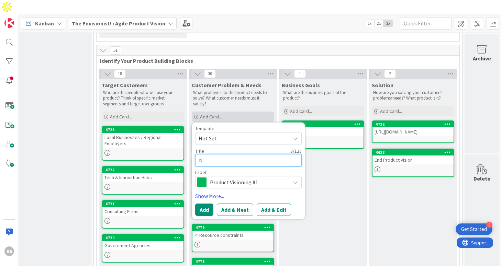
paste textarea "Recognition & validation"
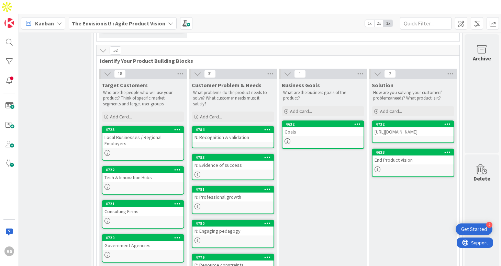
click at [236, 133] on div "N: Recognition & validation" at bounding box center [232, 137] width 81 height 9
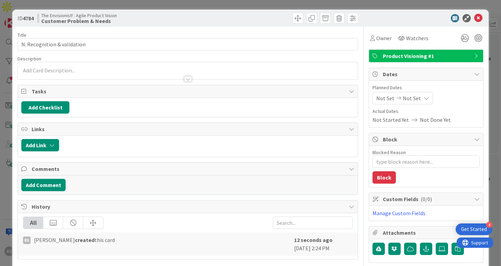
click at [207, 80] on div "Title 27 / 128 N: Recognition & validation Description Owner Watchers Product V…" at bounding box center [188, 190] width 340 height 326
click at [210, 77] on div at bounding box center [187, 75] width 339 height 7
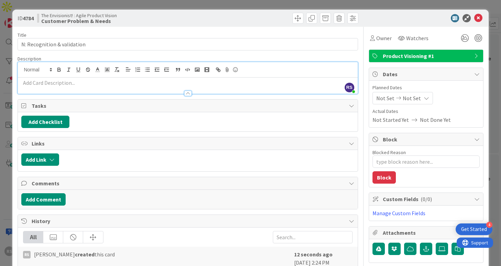
click at [206, 83] on p at bounding box center [187, 83] width 332 height 8
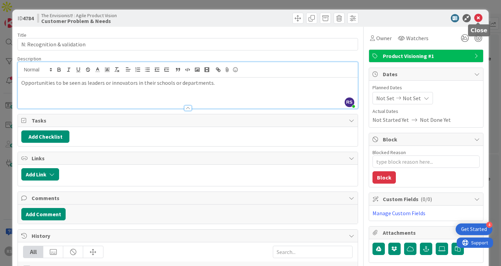
click at [478, 19] on icon at bounding box center [478, 18] width 8 height 8
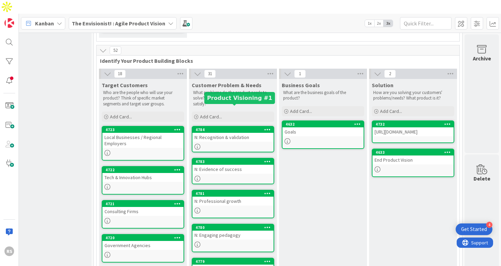
click at [232, 144] on div at bounding box center [232, 147] width 81 height 6
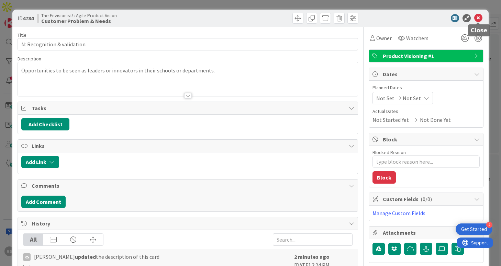
click at [477, 18] on icon at bounding box center [478, 18] width 8 height 8
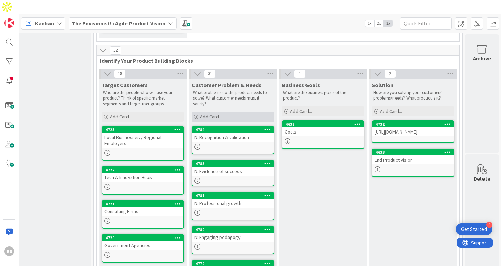
click at [216, 114] on span "Add Card..." at bounding box center [211, 117] width 22 height 6
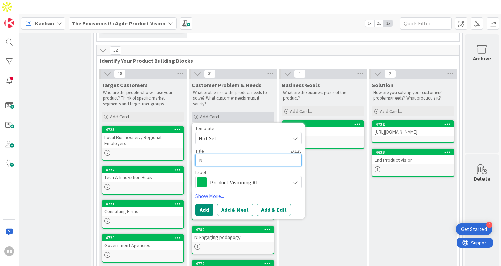
paste textarea "Alignment with goals"
click at [205, 154] on textarea "N:Alignment with goals" at bounding box center [248, 160] width 106 height 12
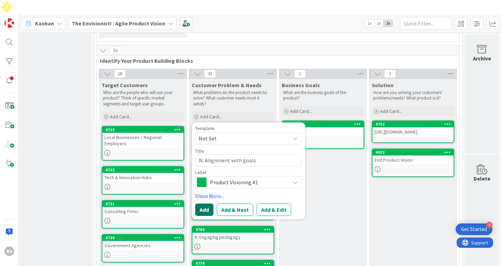
click at [199, 204] on button "Add" at bounding box center [204, 210] width 18 height 12
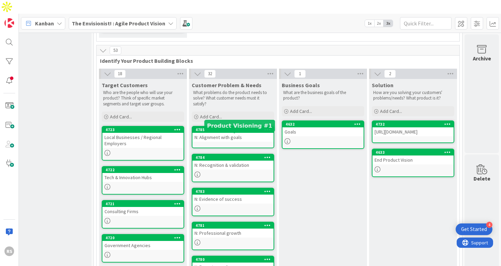
click at [240, 133] on div "N: Alignment with goals" at bounding box center [232, 137] width 81 height 9
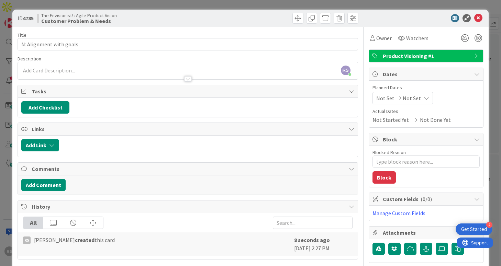
click at [136, 74] on div at bounding box center [187, 75] width 339 height 7
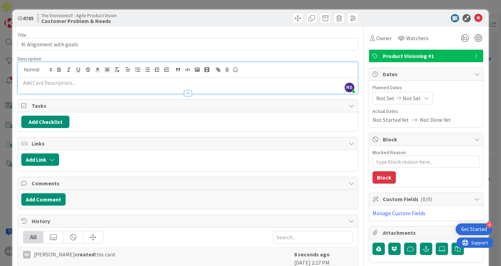
click at [139, 84] on p at bounding box center [187, 83] width 332 height 8
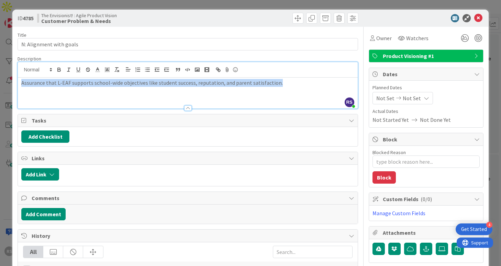
drag, startPoint x: 278, startPoint y: 88, endPoint x: 0, endPoint y: 86, distance: 277.5
click at [0, 86] on div "ID 4785 The Envisionist! : Agile Product Vision Customer Problem & Needs Title …" at bounding box center [250, 133] width 501 height 266
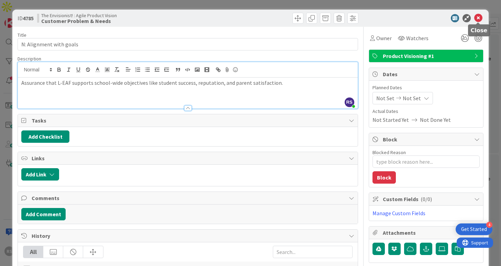
click at [481, 16] on icon at bounding box center [478, 18] width 8 height 8
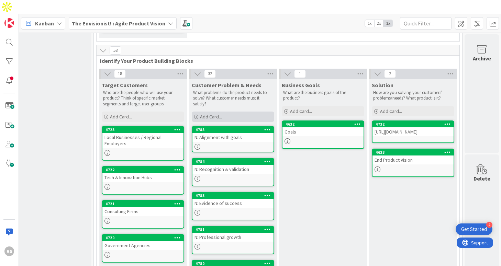
click at [221, 114] on span "Add Card..." at bounding box center [211, 117] width 22 height 6
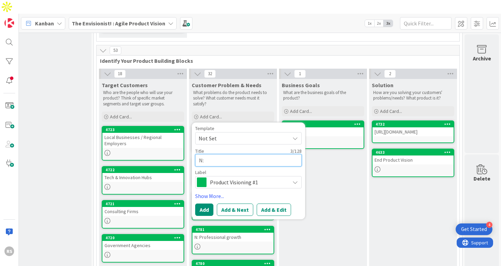
paste textarea "Sustainable resources"
click at [203, 204] on button "Add" at bounding box center [204, 210] width 18 height 12
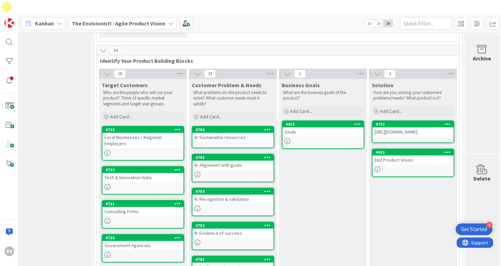
click at [225, 133] on div "N: Sustainable resources" at bounding box center [232, 137] width 81 height 9
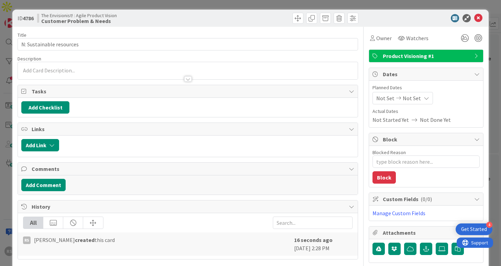
click at [150, 70] on div at bounding box center [187, 70] width 339 height 17
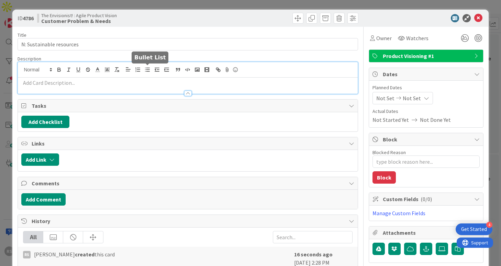
click at [142, 84] on p at bounding box center [187, 83] width 332 height 8
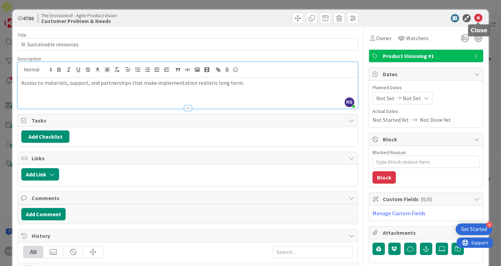
click at [478, 19] on icon at bounding box center [478, 18] width 8 height 8
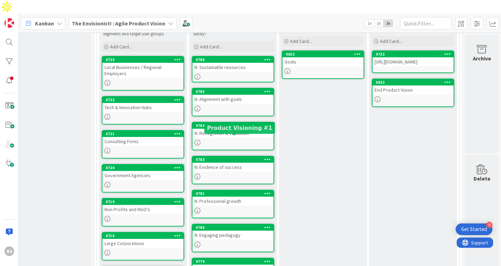
scroll to position [226, 108]
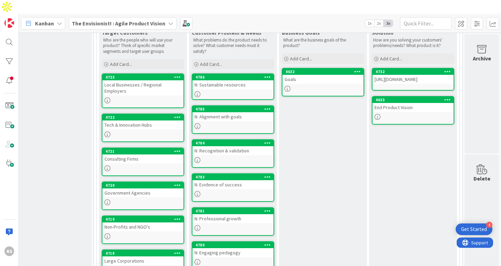
scroll to position [208, 108]
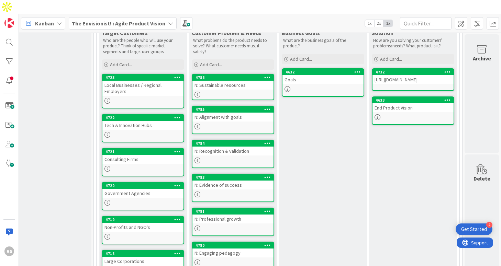
click at [315, 75] on div "Goals" at bounding box center [322, 79] width 81 height 9
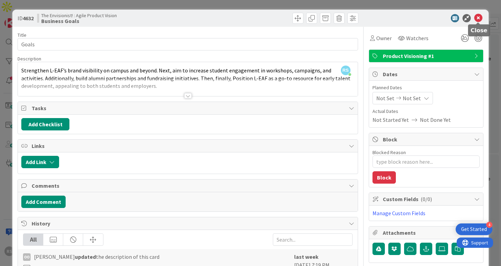
click at [476, 19] on icon at bounding box center [478, 18] width 8 height 8
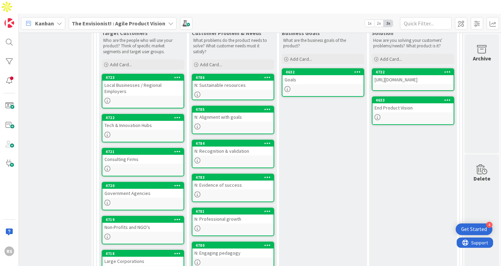
click at [306, 86] on div at bounding box center [322, 89] width 81 height 6
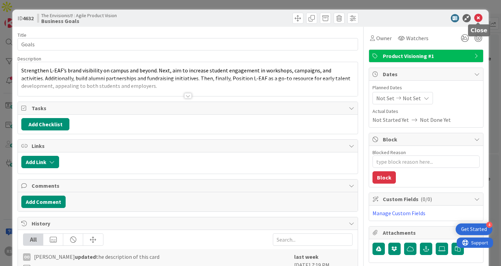
click at [476, 19] on icon at bounding box center [478, 18] width 8 height 8
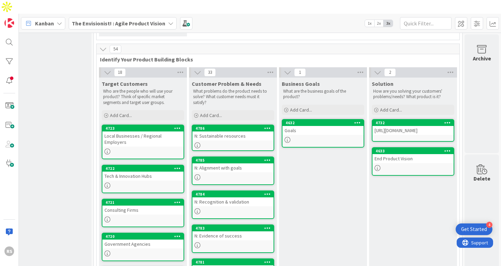
scroll to position [158, 108]
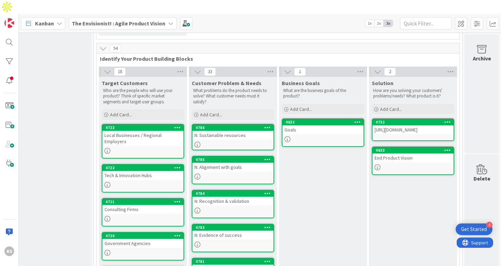
click at [316, 136] on div at bounding box center [322, 139] width 81 height 6
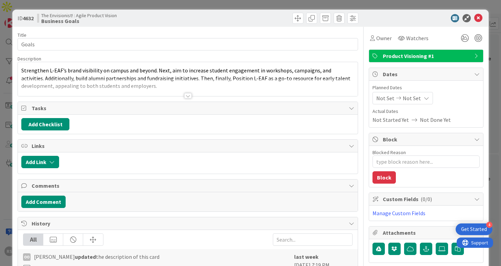
click at [189, 95] on div at bounding box center [188, 95] width 8 height 5
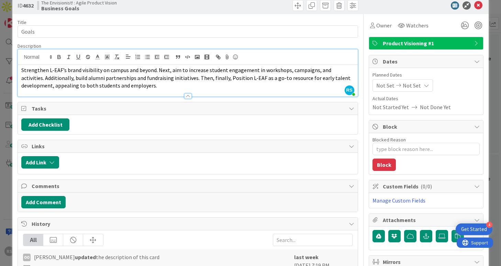
scroll to position [13, 0]
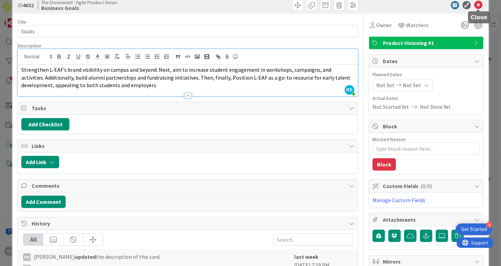
click at [478, 7] on icon at bounding box center [478, 5] width 8 height 8
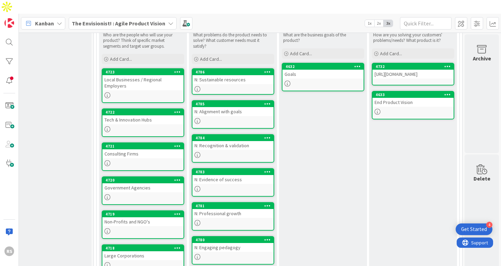
scroll to position [214, 108]
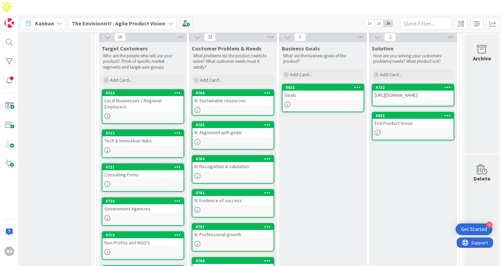
scroll to position [193, 108]
click at [308, 91] on div "Goals" at bounding box center [322, 95] width 81 height 9
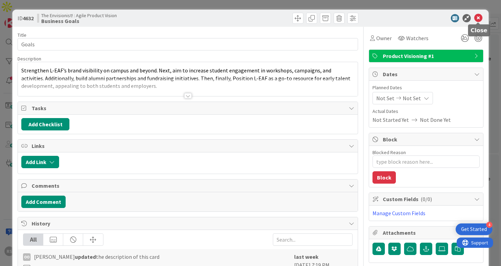
click at [476, 18] on icon at bounding box center [478, 18] width 8 height 8
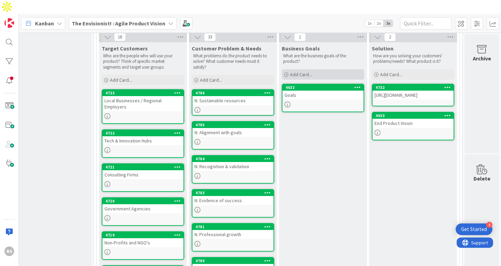
click at [297, 71] on span "Add Card..." at bounding box center [301, 74] width 22 height 6
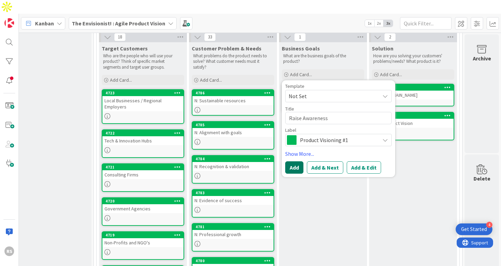
click at [294, 161] on button "Add" at bounding box center [294, 167] width 18 height 12
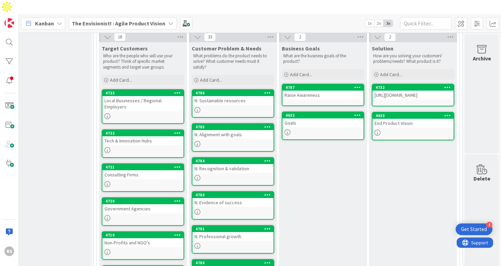
click at [308, 91] on div "Raise Awareness" at bounding box center [322, 95] width 81 height 9
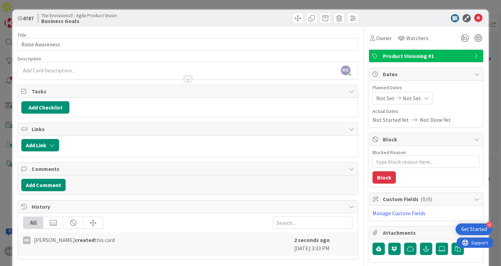
click at [169, 70] on div "RS [PERSON_NAME] joined 3 m ago" at bounding box center [187, 70] width 339 height 17
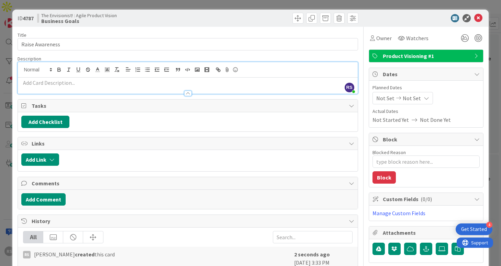
click at [157, 83] on p at bounding box center [187, 83] width 332 height 8
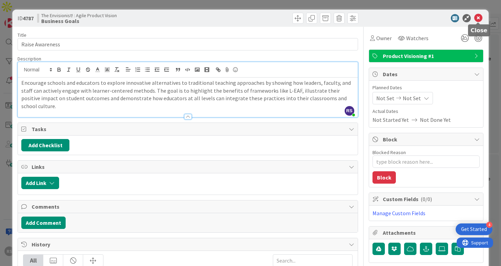
click at [477, 14] on icon at bounding box center [478, 18] width 8 height 8
